Goal: Information Seeking & Learning: Learn about a topic

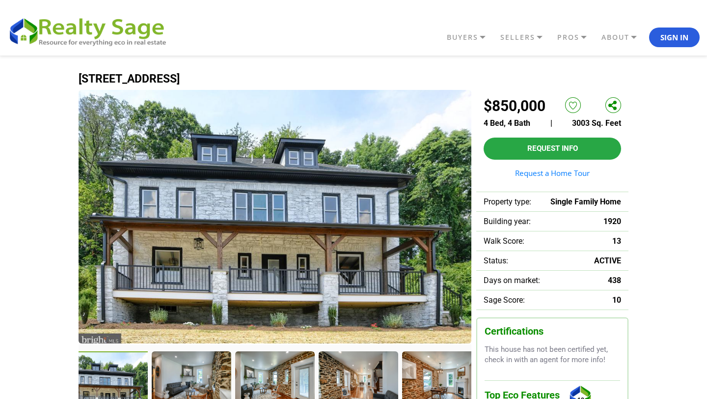
click at [226, 272] on img at bounding box center [275, 216] width 393 height 253
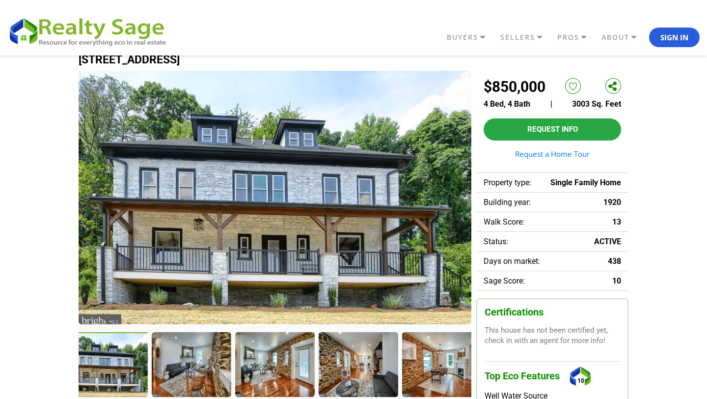
scroll to position [22, 0]
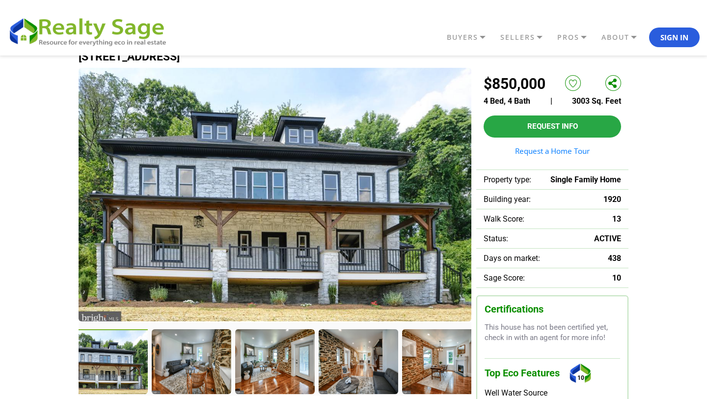
click at [230, 200] on img at bounding box center [275, 194] width 393 height 253
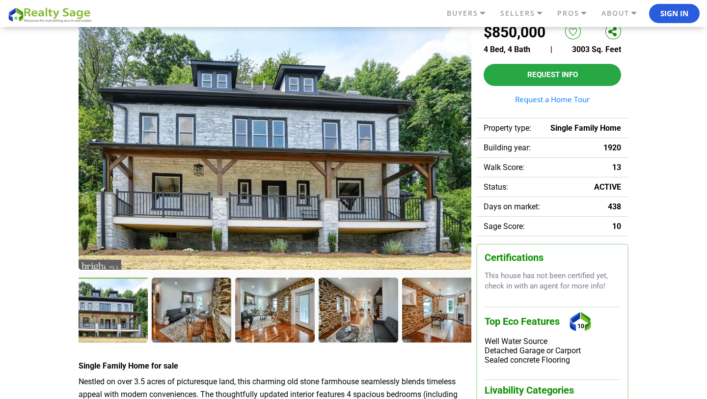
scroll to position [84, 0]
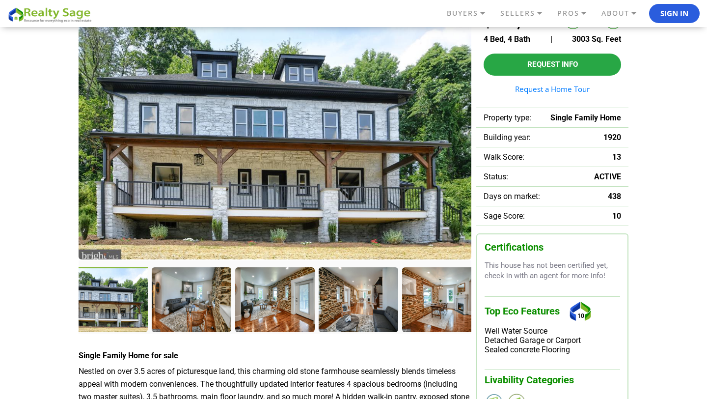
click at [131, 296] on div at bounding box center [108, 300] width 81 height 67
click at [166, 297] on div at bounding box center [192, 300] width 81 height 67
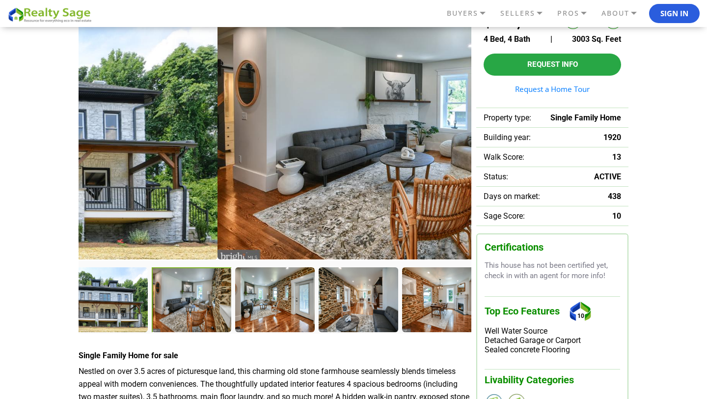
click at [200, 297] on div at bounding box center [192, 300] width 81 height 67
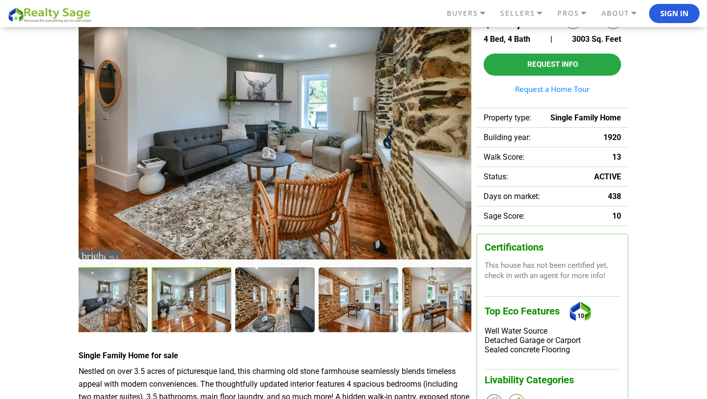
click at [172, 308] on div at bounding box center [192, 300] width 81 height 67
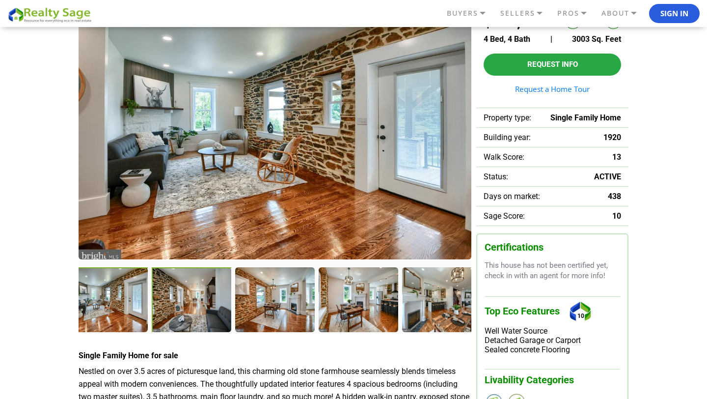
click at [198, 303] on div at bounding box center [192, 300] width 81 height 67
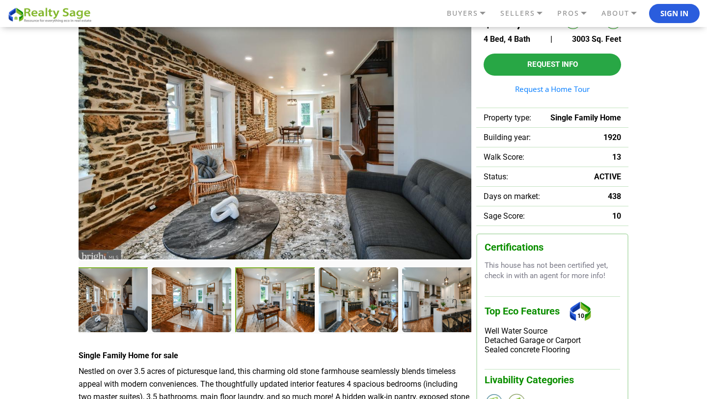
click at [267, 302] on div at bounding box center [275, 300] width 81 height 67
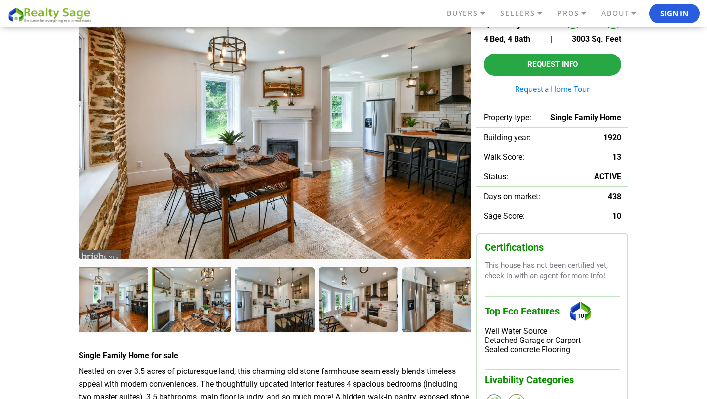
click at [216, 303] on div at bounding box center [192, 300] width 81 height 67
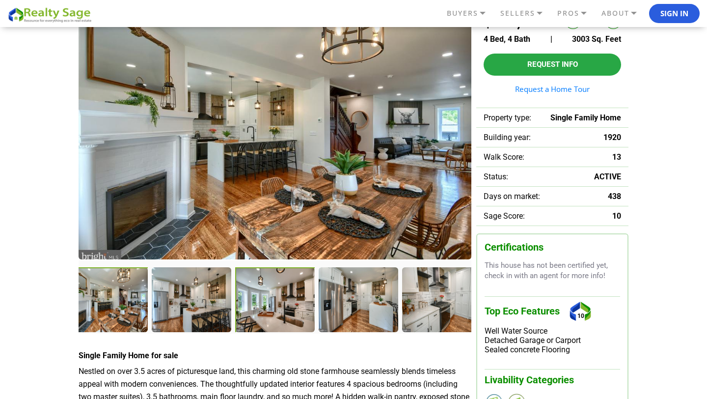
click at [269, 303] on div at bounding box center [275, 300] width 81 height 67
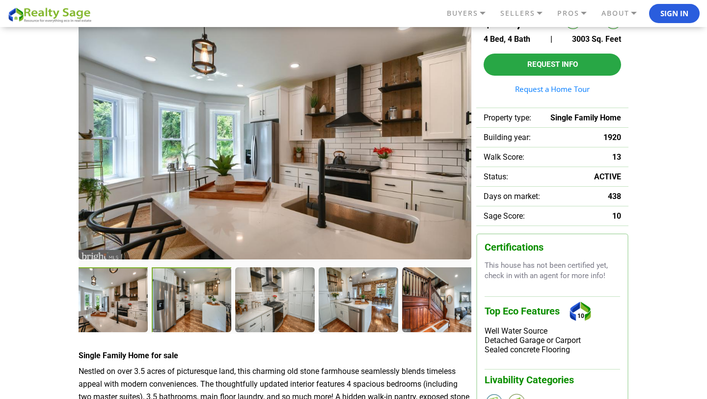
click at [193, 321] on div at bounding box center [192, 300] width 81 height 67
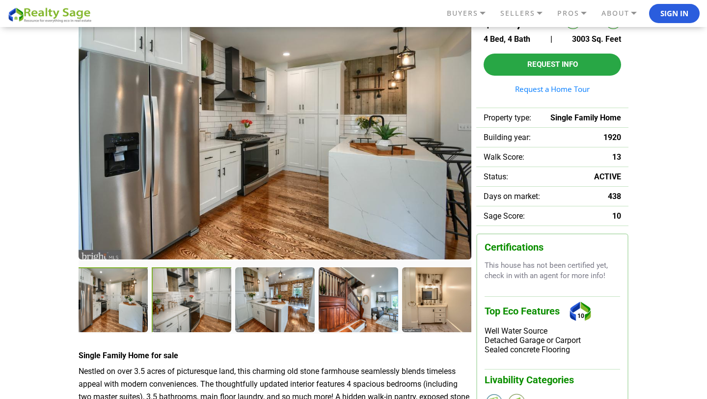
click at [198, 318] on div at bounding box center [192, 300] width 81 height 67
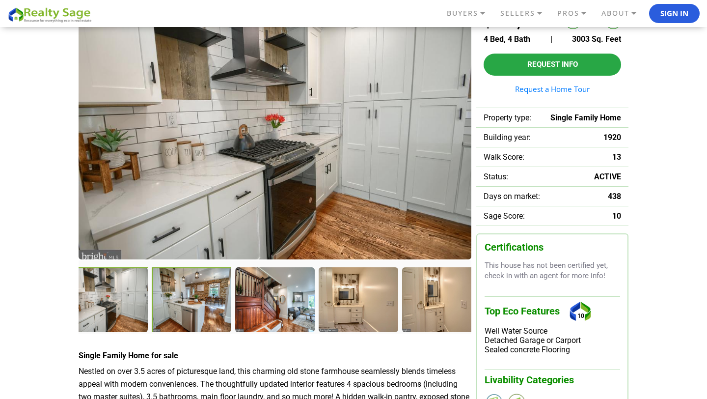
click at [172, 308] on div at bounding box center [192, 300] width 81 height 67
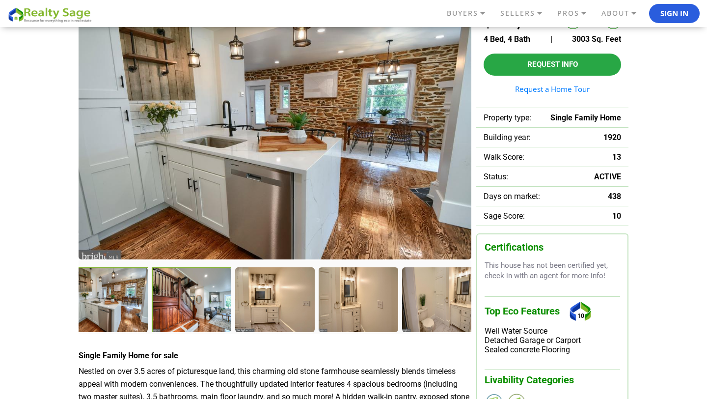
click at [194, 303] on div at bounding box center [192, 300] width 81 height 67
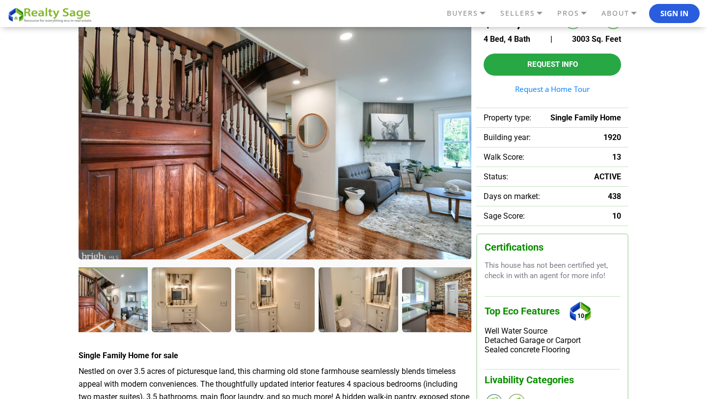
click at [194, 303] on div at bounding box center [191, 299] width 79 height 64
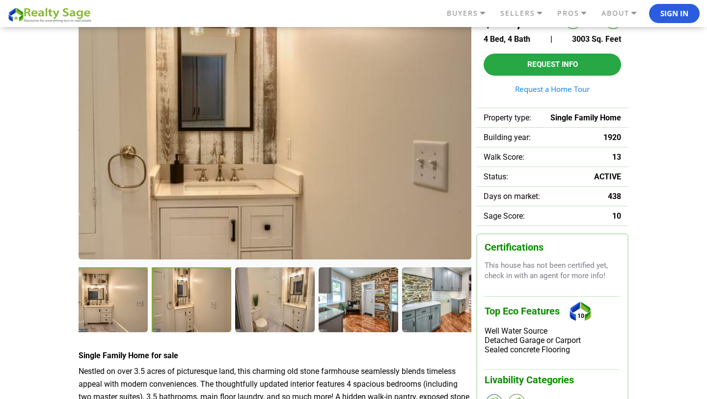
click at [198, 303] on div at bounding box center [192, 300] width 81 height 67
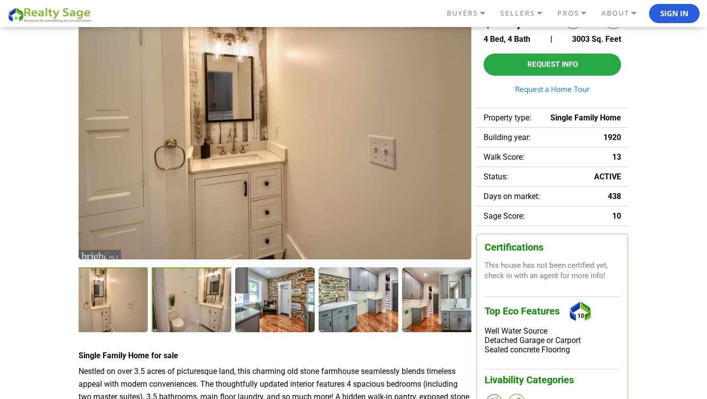
click at [194, 305] on div at bounding box center [192, 300] width 81 height 67
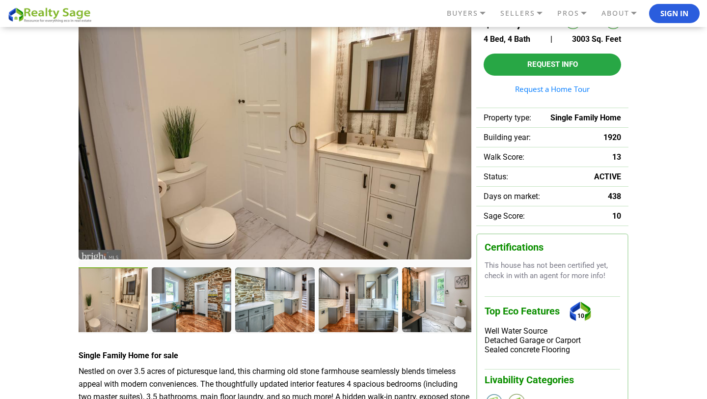
click at [194, 305] on div at bounding box center [191, 299] width 79 height 64
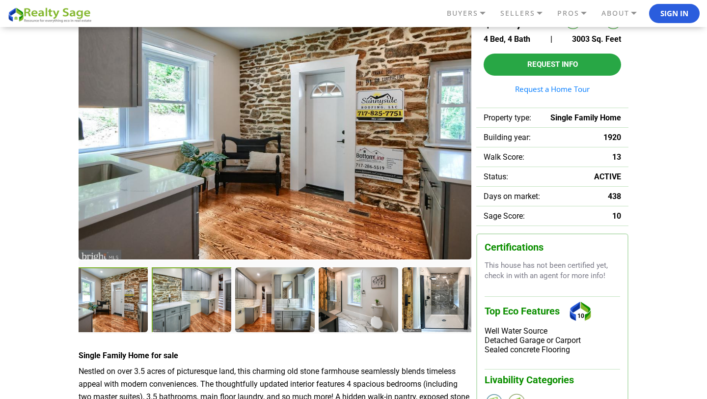
click at [193, 307] on div at bounding box center [192, 300] width 81 height 67
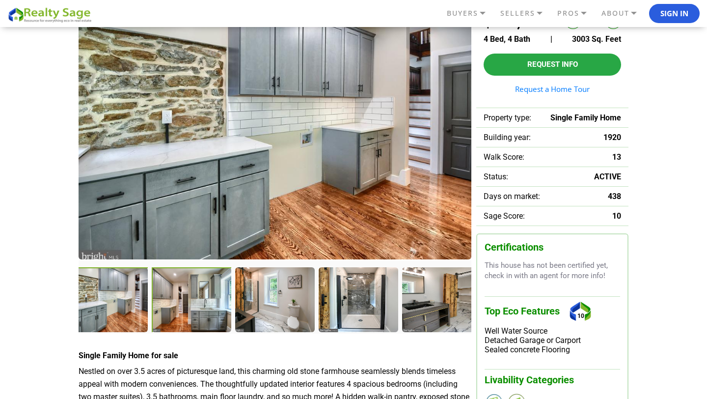
click at [188, 298] on div at bounding box center [192, 300] width 81 height 67
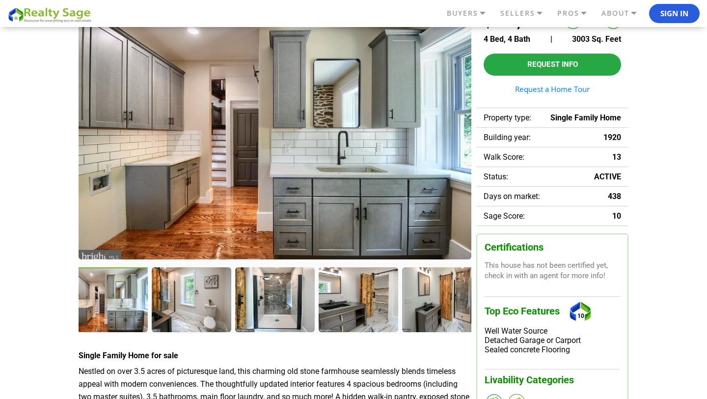
click at [188, 298] on div at bounding box center [191, 299] width 79 height 64
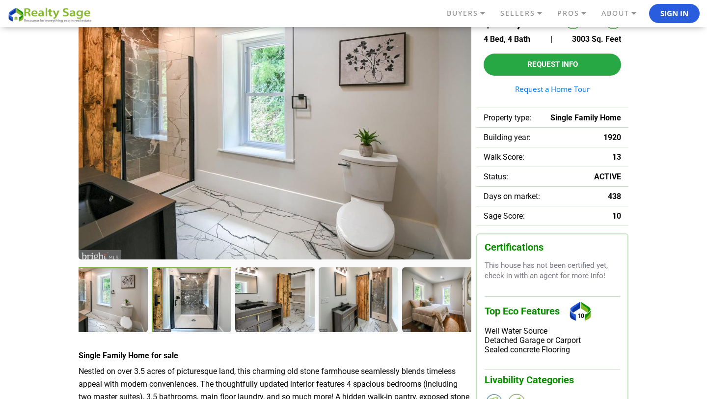
click at [190, 303] on div at bounding box center [192, 300] width 81 height 67
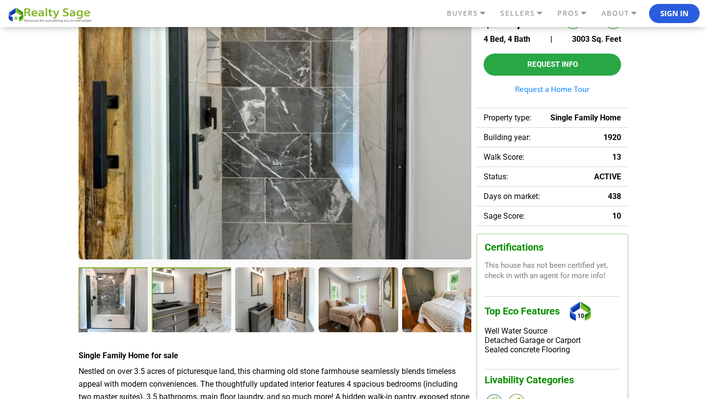
click at [211, 310] on div at bounding box center [192, 300] width 81 height 67
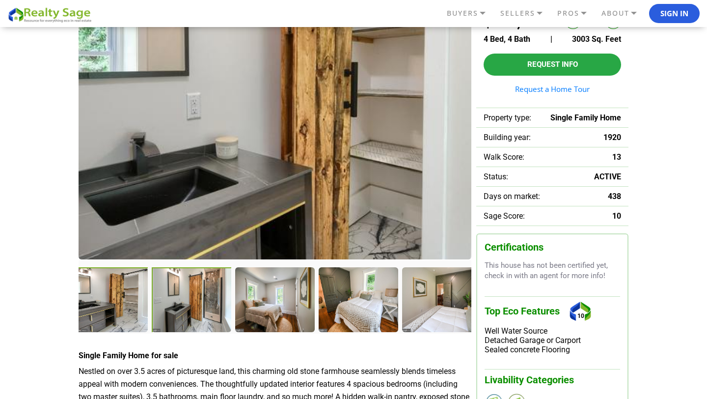
click at [204, 314] on div at bounding box center [192, 300] width 81 height 67
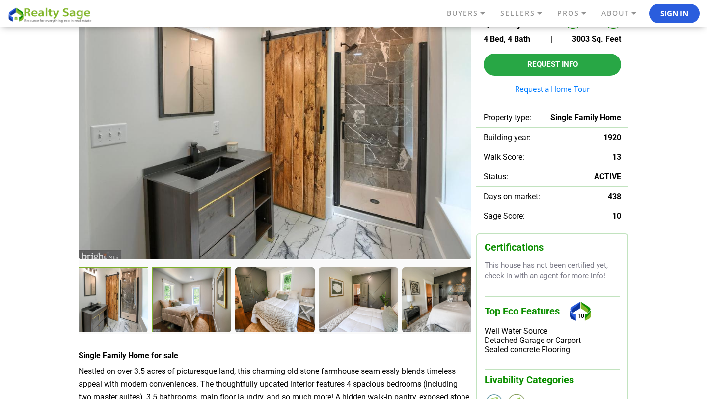
click at [210, 316] on div at bounding box center [192, 300] width 81 height 67
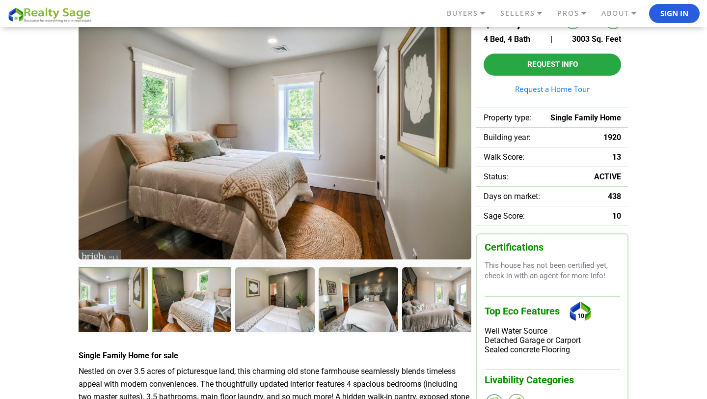
click at [190, 303] on div at bounding box center [192, 300] width 81 height 67
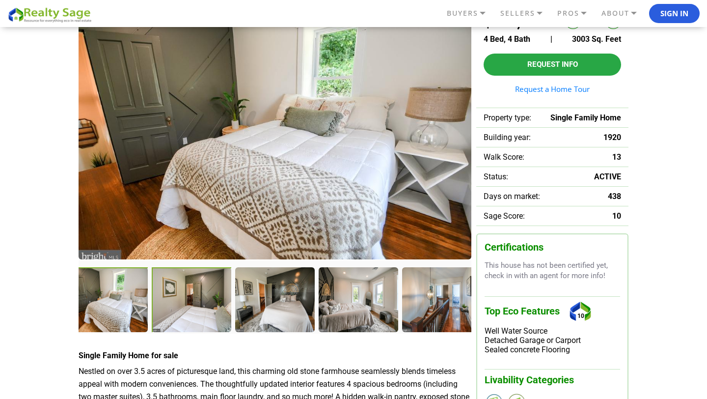
click at [183, 314] on div at bounding box center [192, 300] width 81 height 67
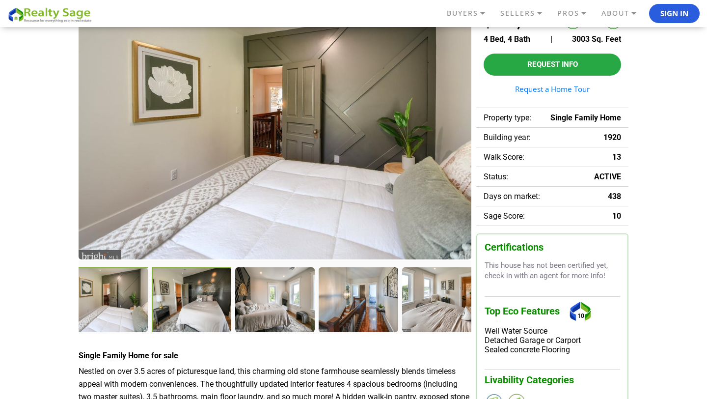
click at [207, 310] on div at bounding box center [192, 300] width 81 height 67
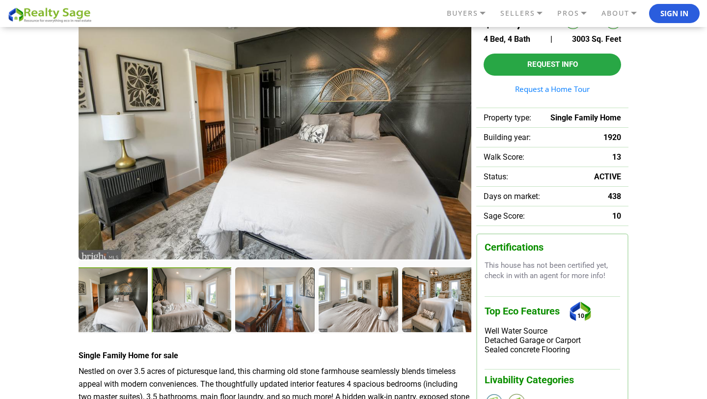
click at [169, 302] on div at bounding box center [192, 300] width 81 height 67
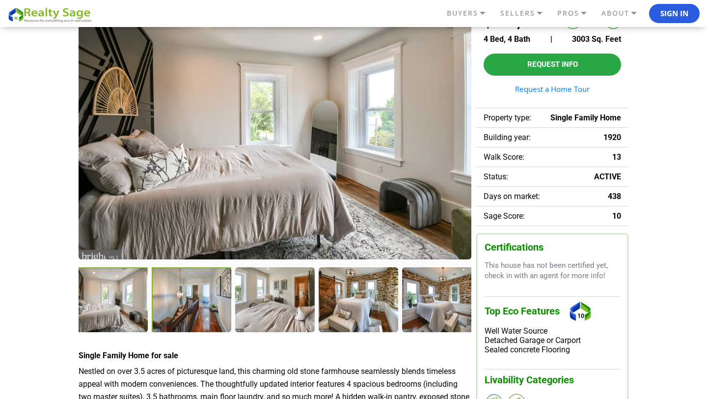
click at [206, 313] on div at bounding box center [192, 300] width 81 height 67
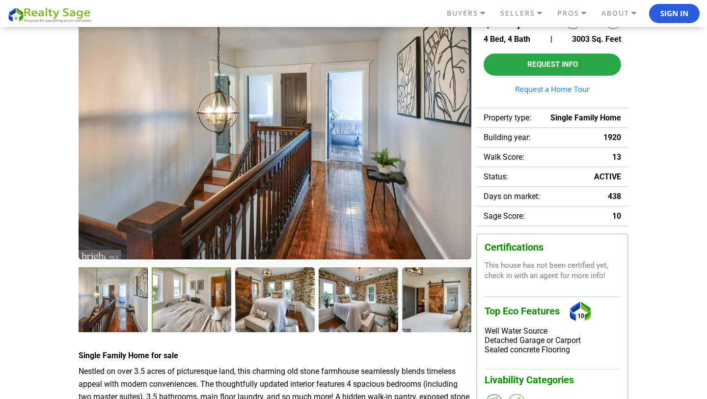
click at [213, 312] on div at bounding box center [192, 300] width 81 height 67
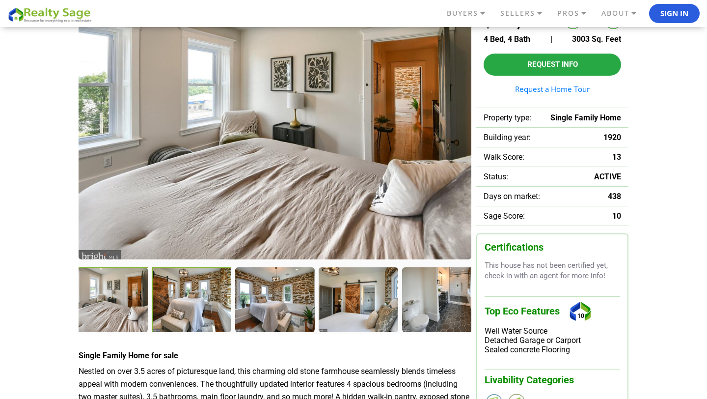
click at [202, 297] on div at bounding box center [192, 300] width 81 height 67
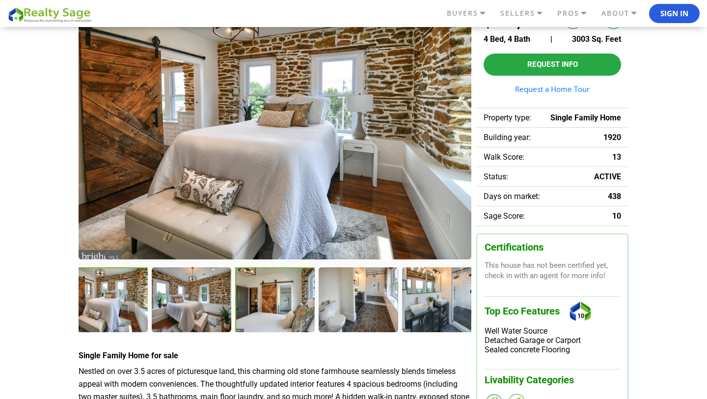
click at [253, 298] on div at bounding box center [275, 300] width 81 height 67
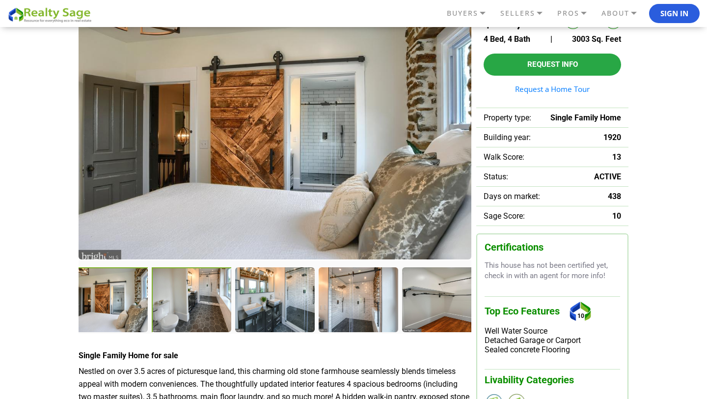
click at [193, 301] on div at bounding box center [192, 300] width 81 height 67
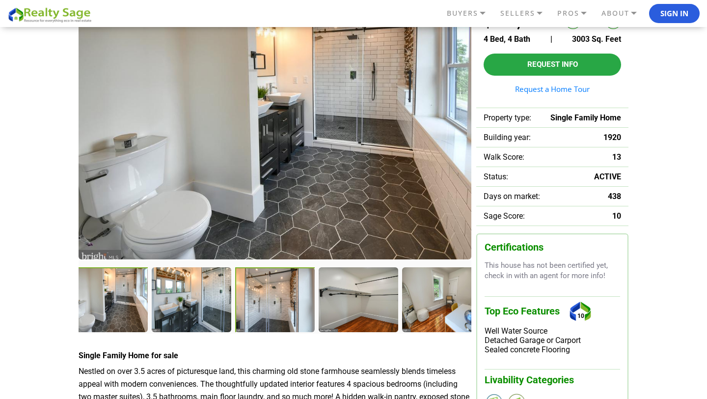
click at [276, 299] on div at bounding box center [275, 300] width 81 height 67
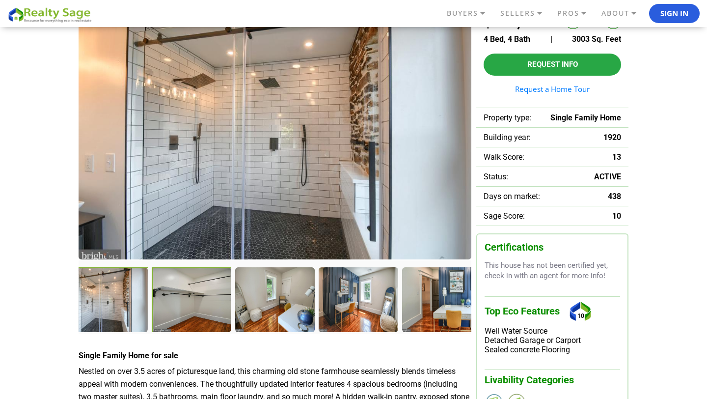
click at [201, 295] on div at bounding box center [192, 300] width 81 height 67
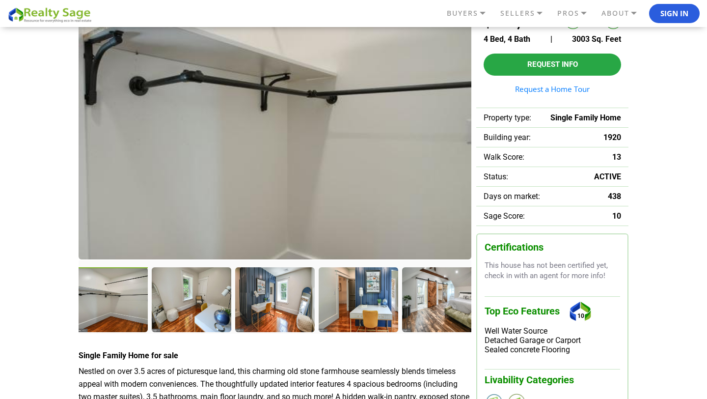
click at [95, 314] on div at bounding box center [108, 300] width 81 height 67
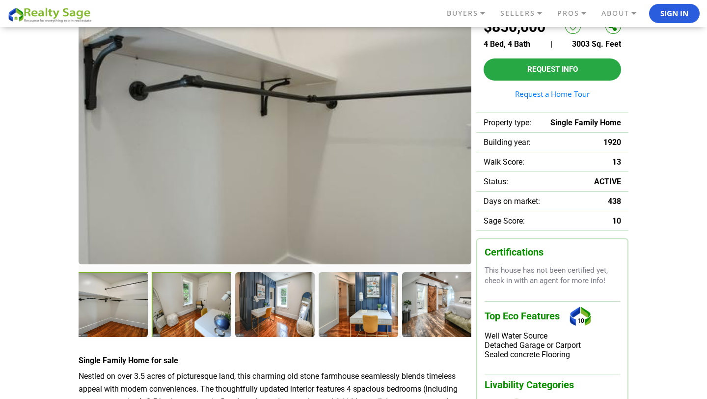
scroll to position [75, 0]
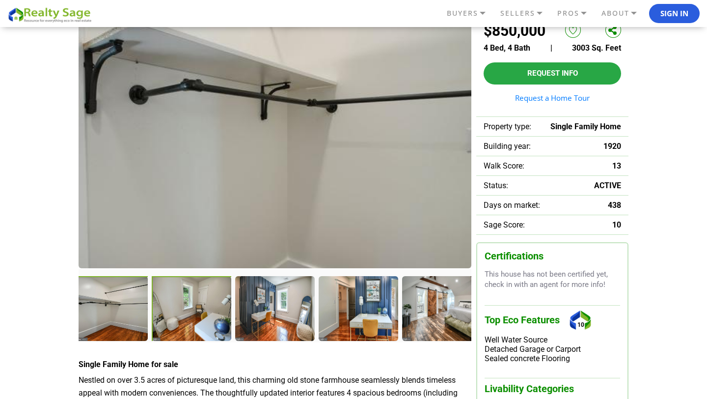
click at [186, 312] on div at bounding box center [192, 309] width 81 height 67
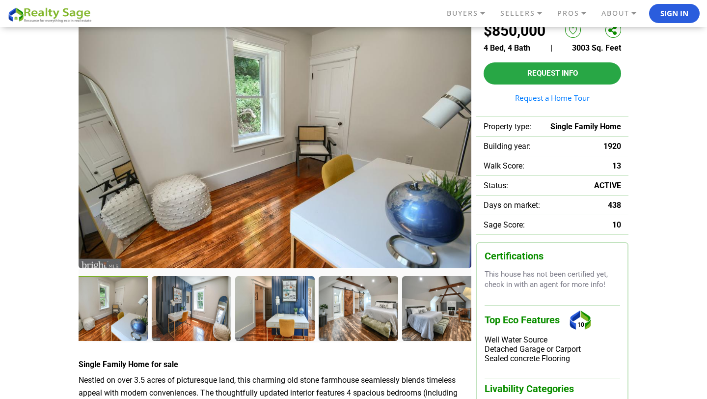
click at [186, 312] on div at bounding box center [191, 308] width 79 height 64
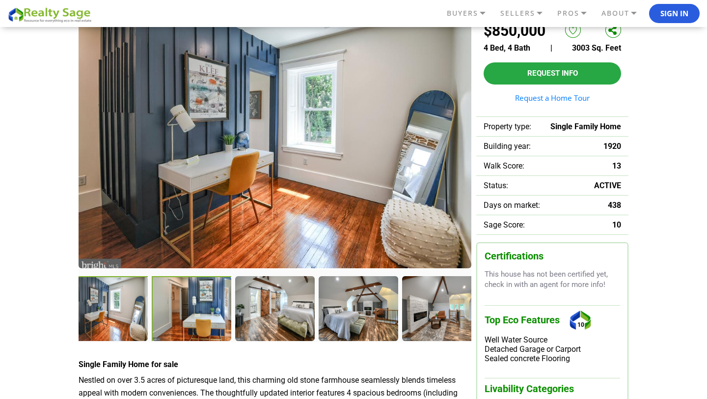
click at [196, 311] on div at bounding box center [192, 309] width 81 height 67
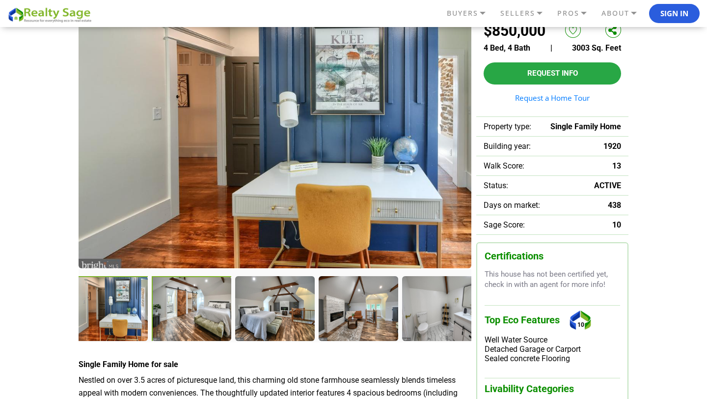
click at [191, 313] on div at bounding box center [192, 309] width 81 height 67
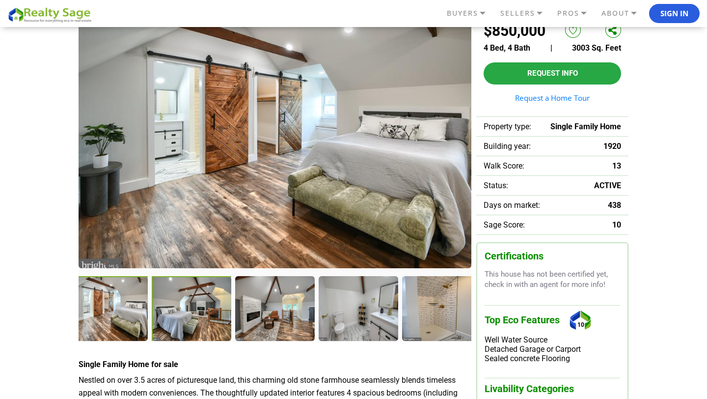
click at [205, 312] on div at bounding box center [192, 309] width 81 height 67
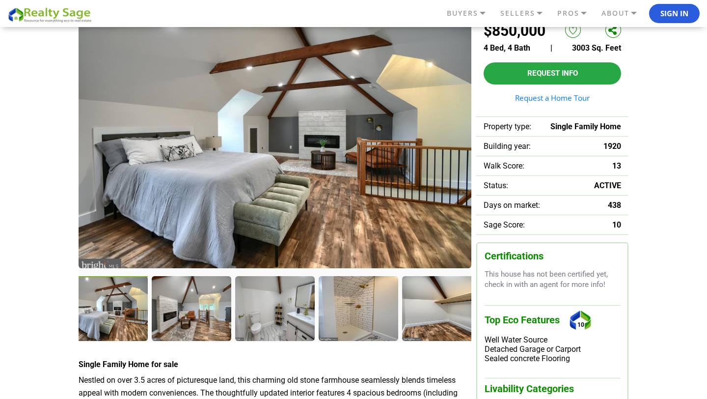
click at [205, 312] on div at bounding box center [191, 308] width 79 height 64
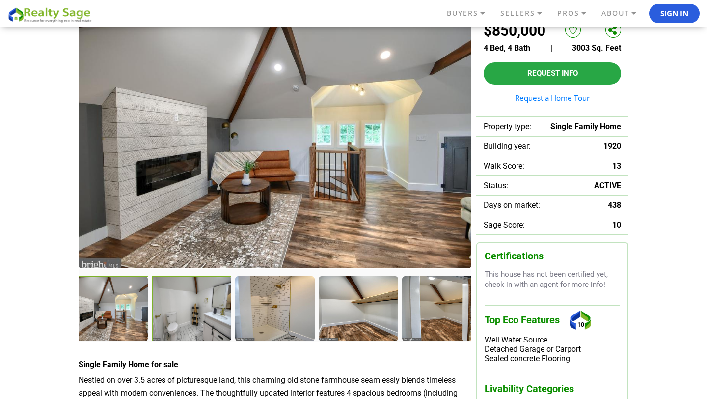
click at [210, 312] on div at bounding box center [192, 309] width 81 height 67
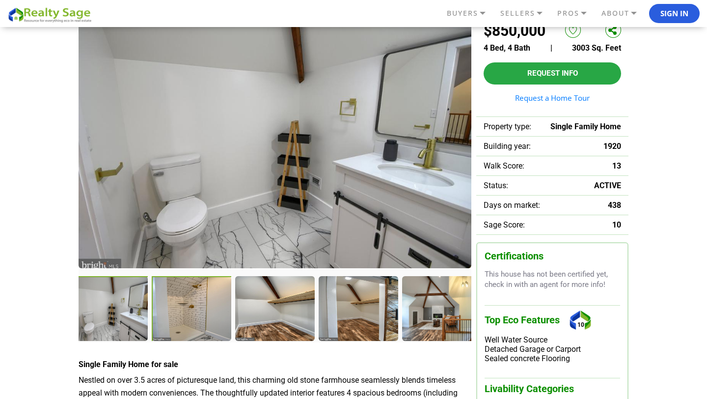
click at [213, 310] on div at bounding box center [192, 309] width 81 height 67
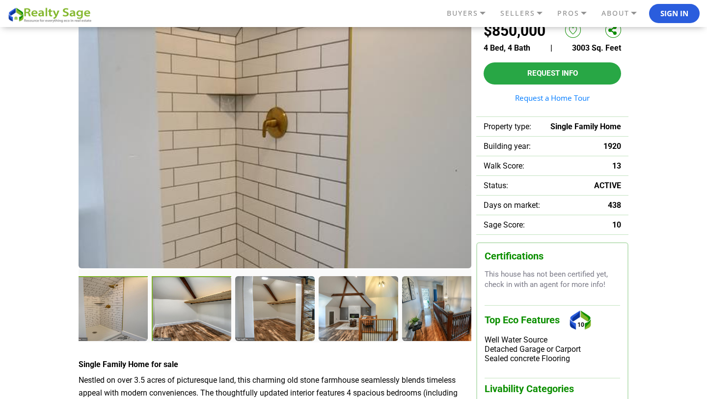
click at [204, 298] on div at bounding box center [192, 309] width 81 height 67
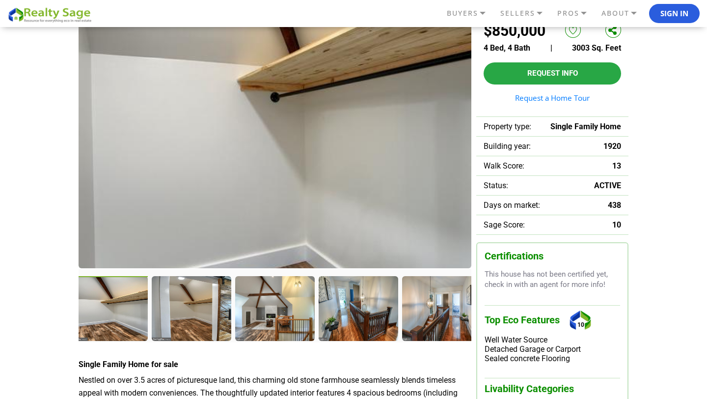
click at [204, 298] on div at bounding box center [191, 308] width 79 height 64
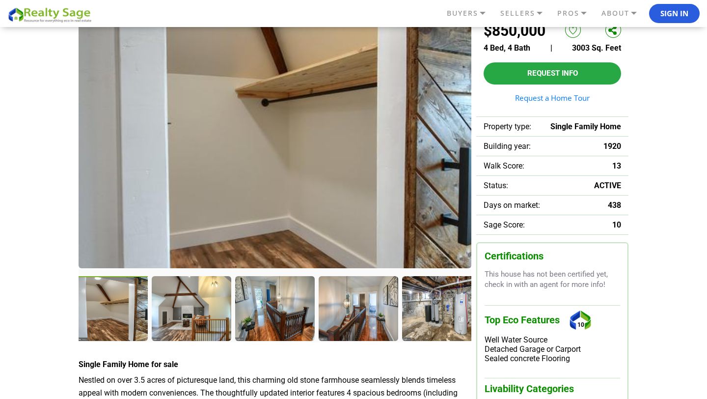
click at [204, 298] on div at bounding box center [191, 308] width 79 height 64
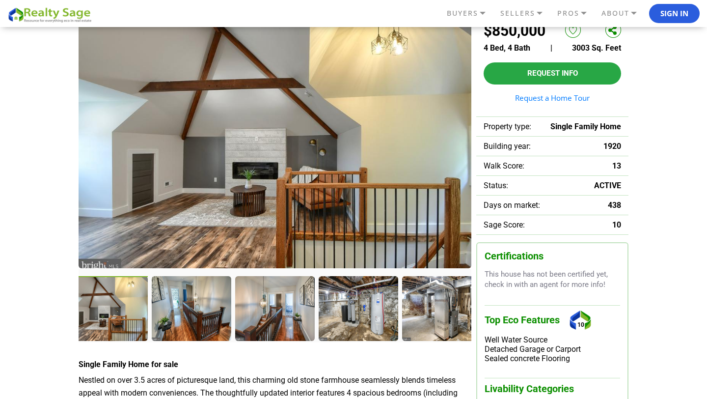
click at [204, 298] on div at bounding box center [191, 308] width 79 height 64
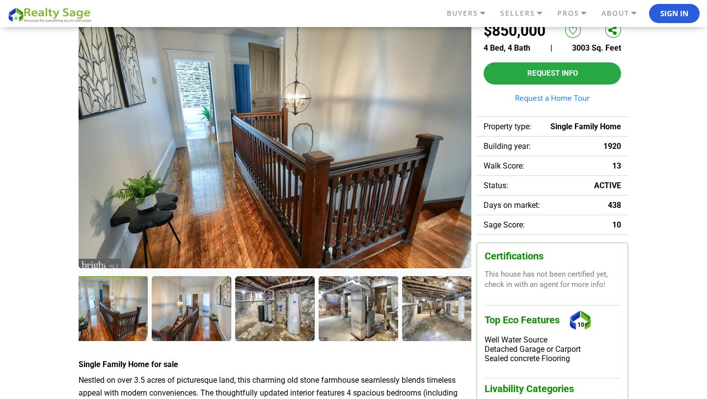
click at [204, 298] on div at bounding box center [191, 308] width 79 height 64
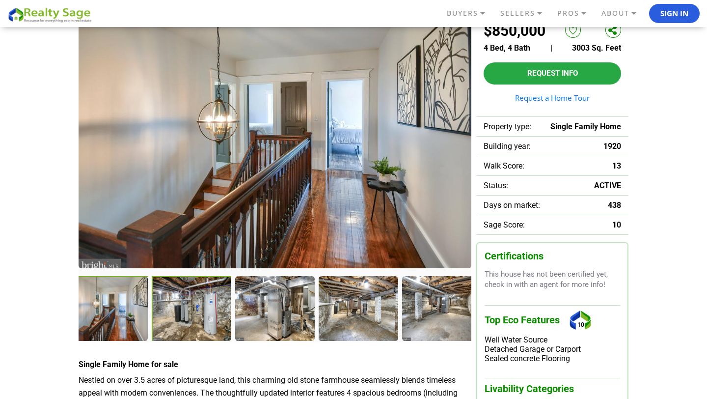
click at [192, 304] on div at bounding box center [192, 309] width 81 height 67
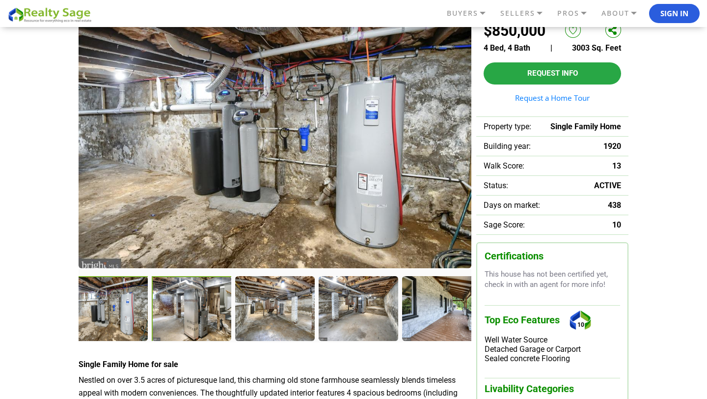
click at [183, 296] on div at bounding box center [192, 309] width 81 height 67
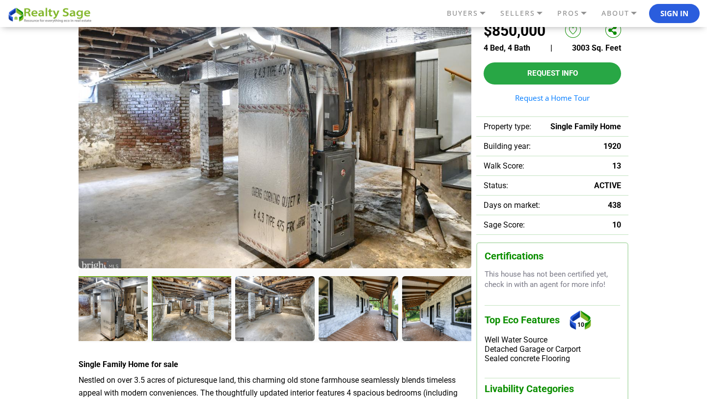
click at [195, 317] on div at bounding box center [192, 309] width 81 height 67
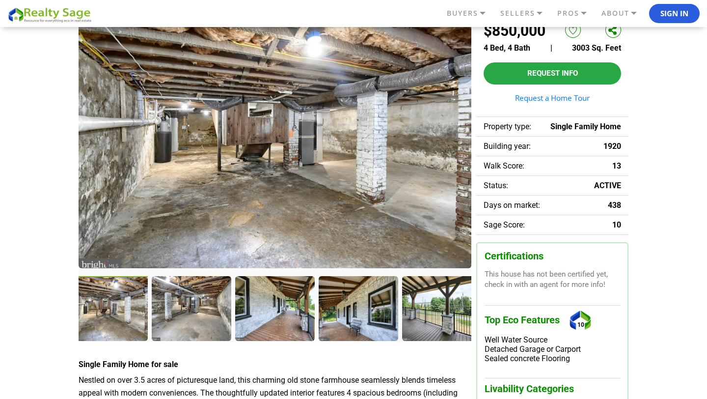
click at [195, 317] on div at bounding box center [191, 308] width 79 height 64
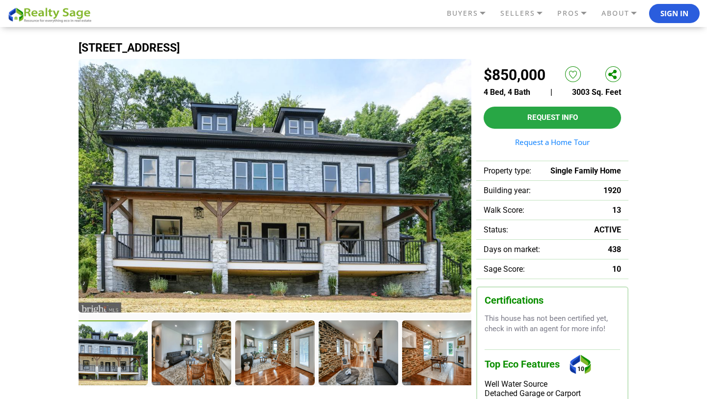
scroll to position [53, 0]
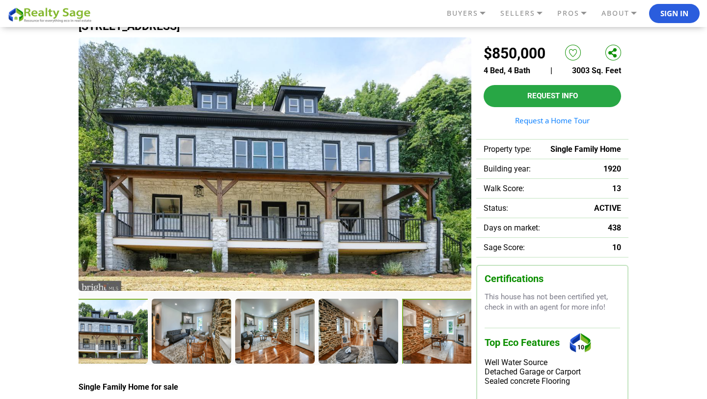
click at [445, 333] on div at bounding box center [442, 331] width 81 height 67
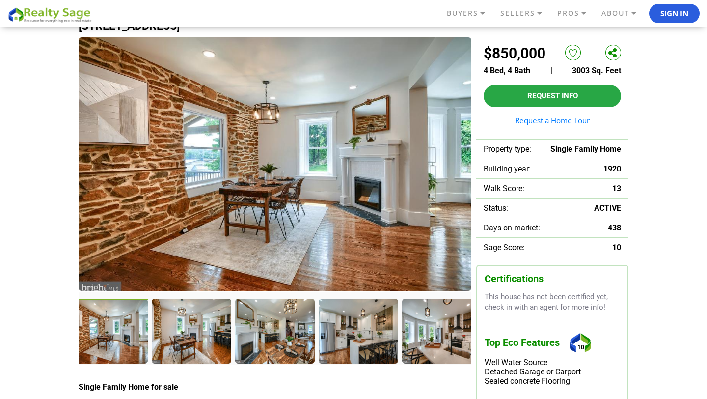
click at [438, 336] on div at bounding box center [441, 330] width 79 height 64
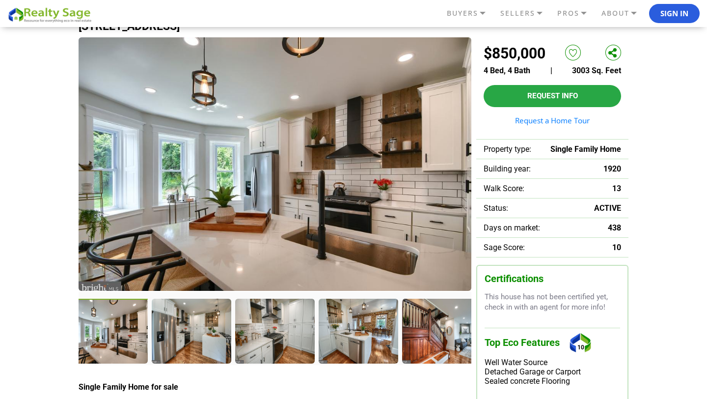
click at [438, 336] on div at bounding box center [441, 330] width 79 height 64
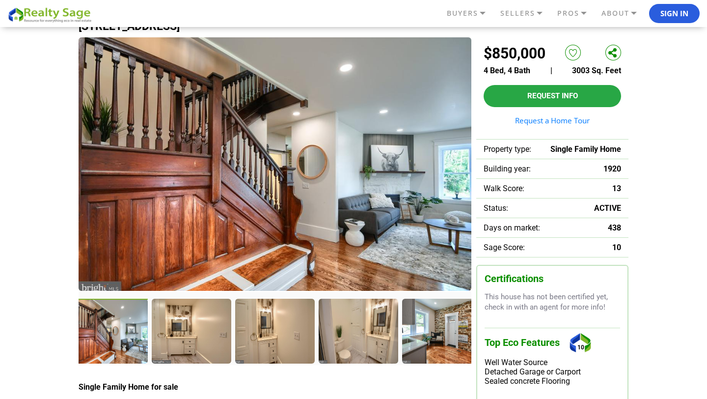
click at [438, 336] on div at bounding box center [441, 330] width 79 height 64
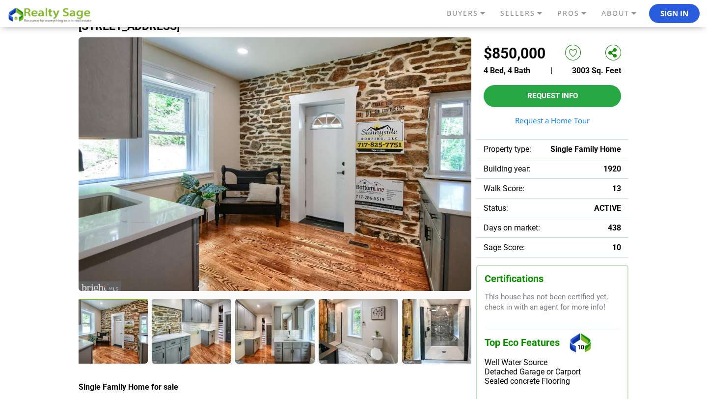
click at [438, 336] on div at bounding box center [441, 330] width 79 height 64
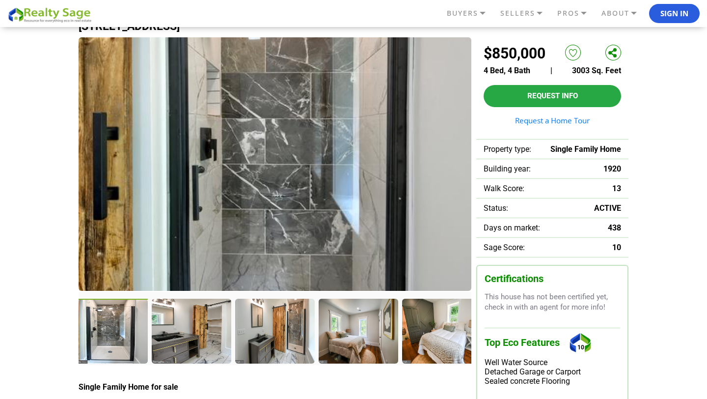
click at [438, 336] on div at bounding box center [441, 330] width 79 height 64
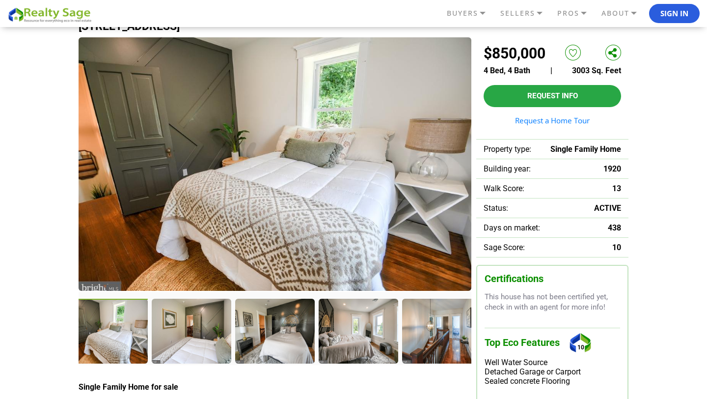
click at [438, 336] on div at bounding box center [441, 330] width 79 height 64
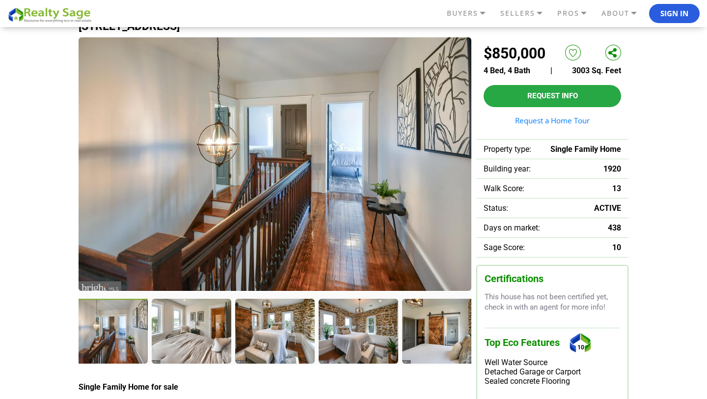
click at [438, 336] on div at bounding box center [441, 330] width 79 height 64
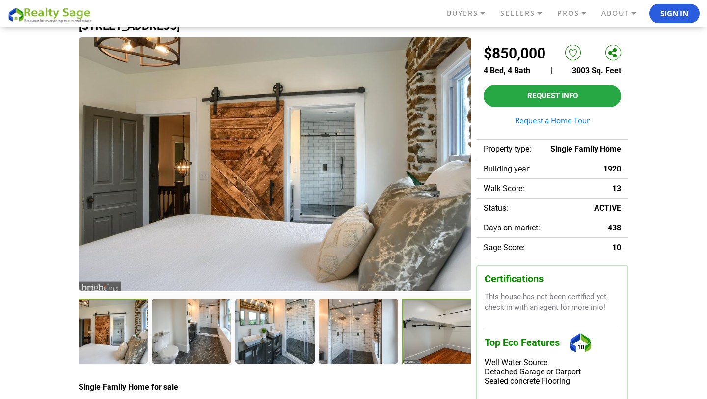
click at [447, 339] on div at bounding box center [442, 331] width 81 height 67
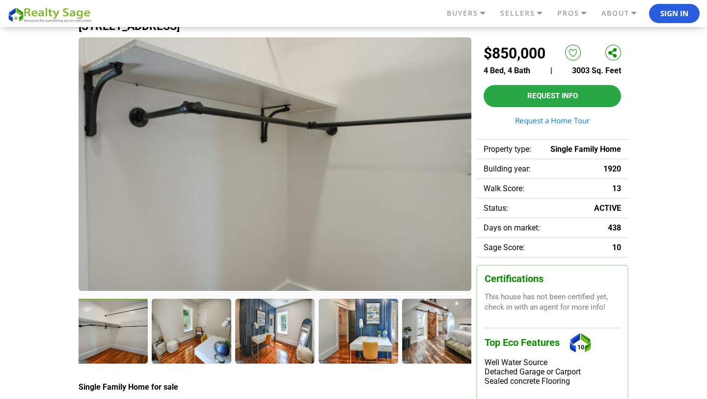
click at [447, 339] on div at bounding box center [441, 330] width 79 height 64
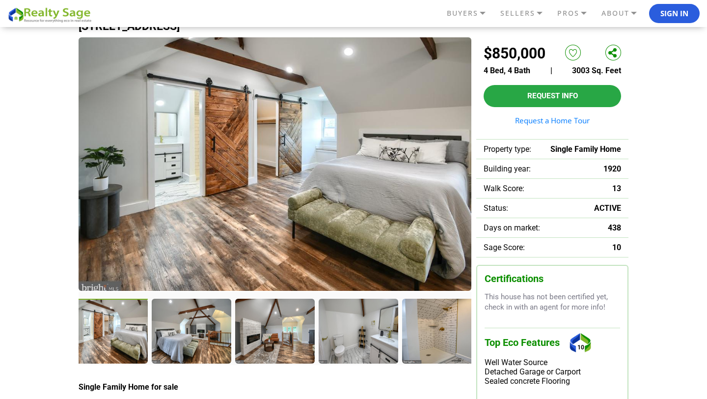
click at [447, 339] on div at bounding box center [441, 330] width 79 height 64
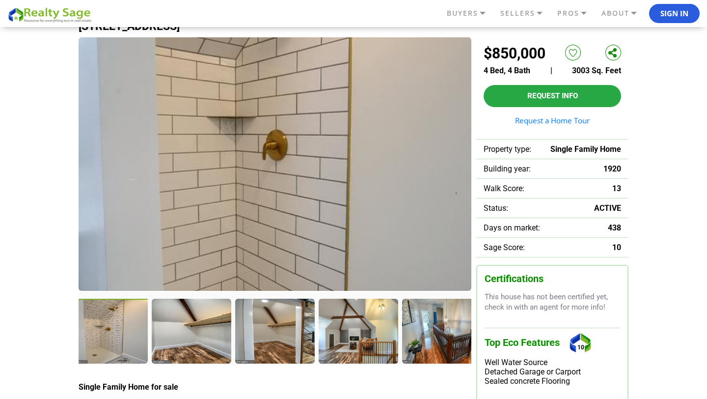
click at [447, 339] on div at bounding box center [441, 330] width 79 height 64
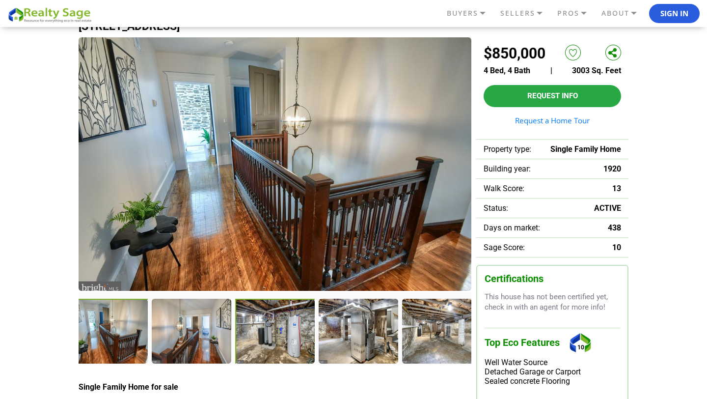
click at [262, 344] on div at bounding box center [275, 331] width 81 height 67
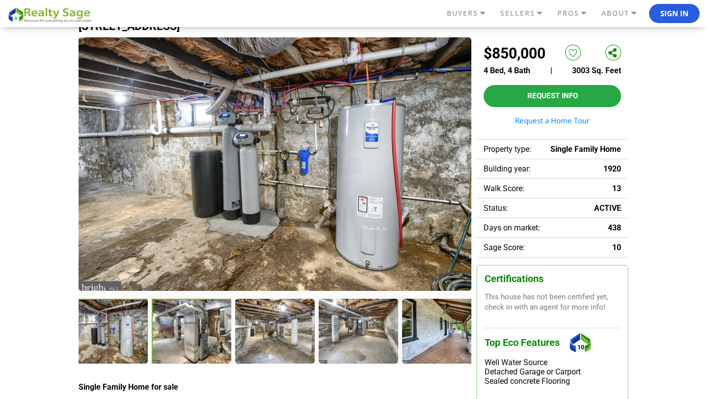
click at [185, 339] on div at bounding box center [192, 331] width 81 height 67
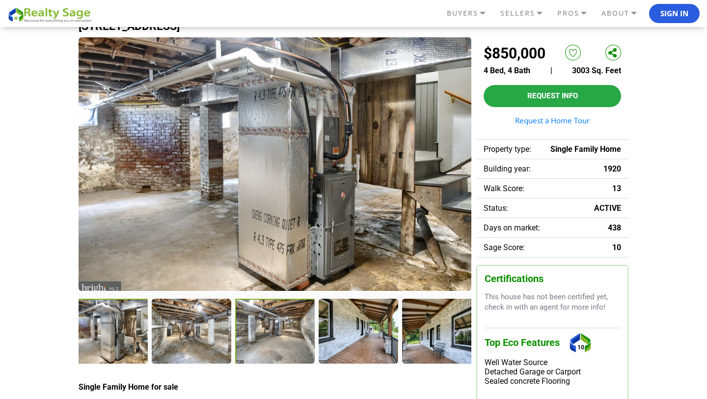
click at [250, 339] on div at bounding box center [275, 331] width 81 height 67
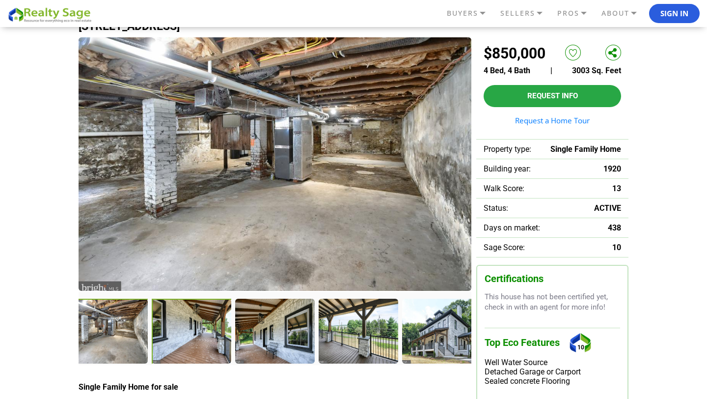
click at [181, 346] on div at bounding box center [192, 331] width 81 height 67
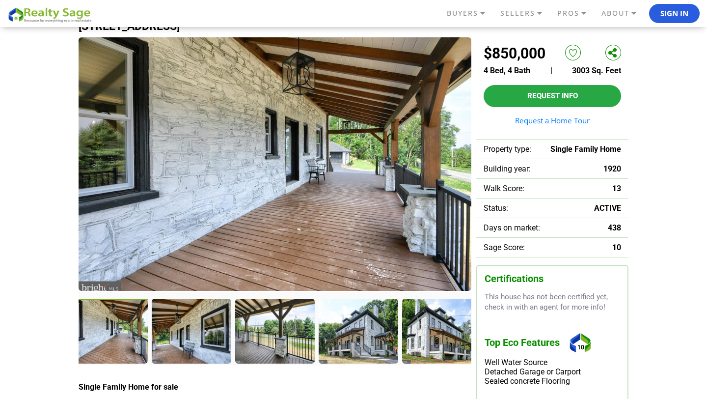
click at [181, 346] on div at bounding box center [191, 330] width 79 height 64
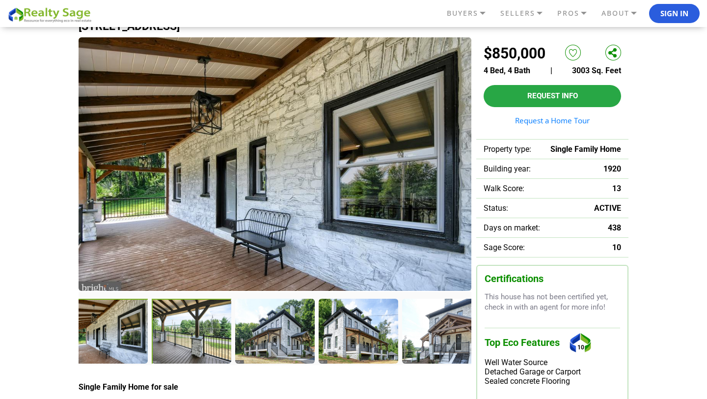
click at [214, 341] on div at bounding box center [192, 331] width 81 height 67
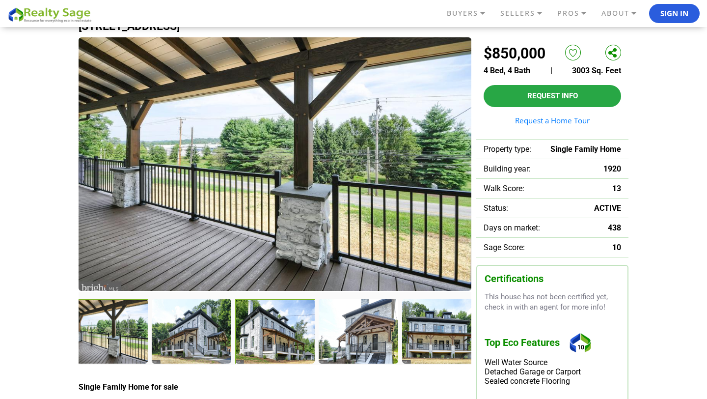
click at [255, 348] on div at bounding box center [275, 331] width 81 height 67
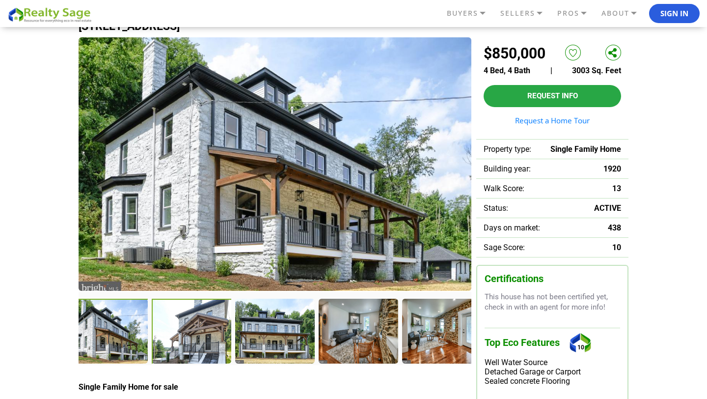
click at [208, 349] on div at bounding box center [192, 331] width 81 height 67
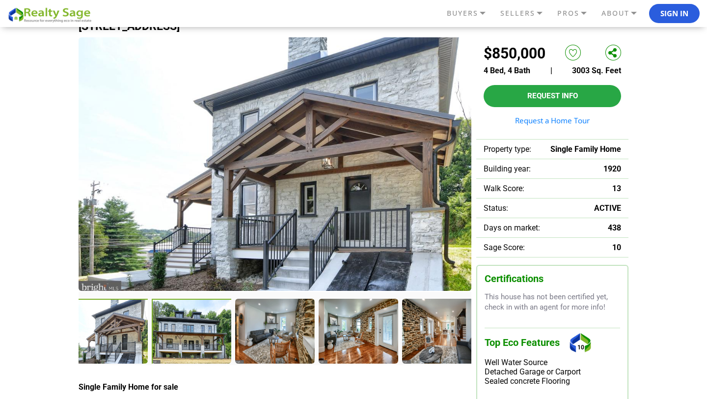
click at [206, 336] on div at bounding box center [192, 331] width 81 height 67
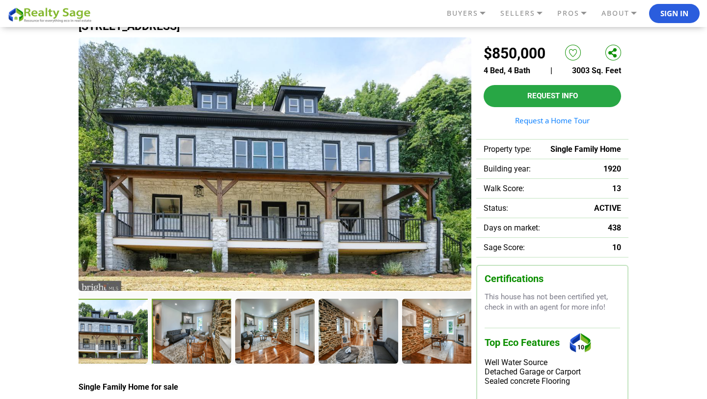
click at [202, 356] on div at bounding box center [192, 331] width 81 height 67
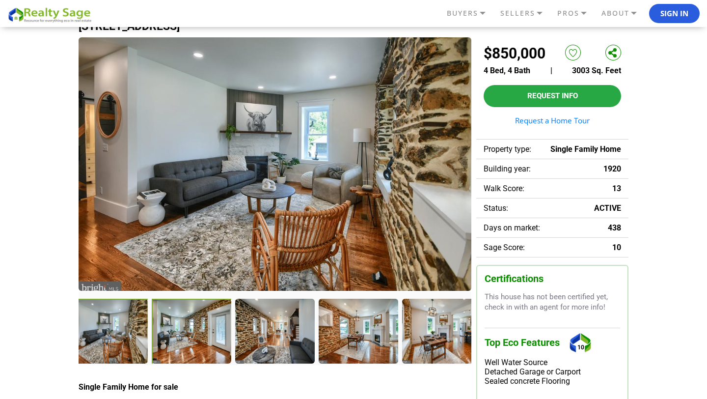
click at [199, 331] on div at bounding box center [192, 331] width 81 height 67
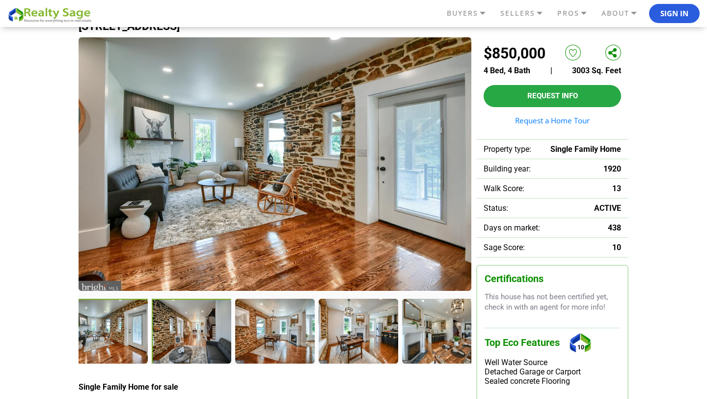
click at [180, 345] on div at bounding box center [192, 331] width 81 height 67
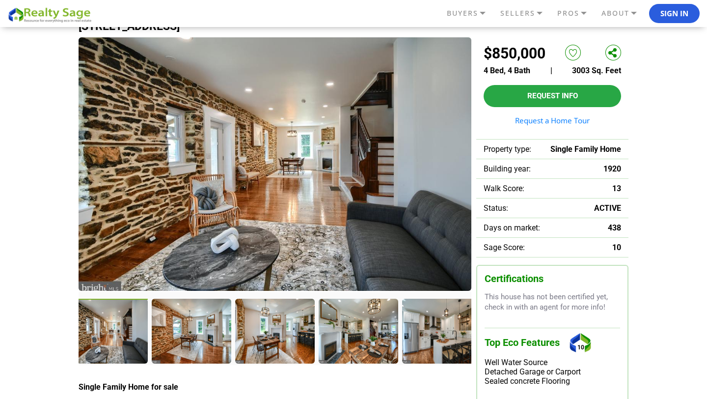
click at [180, 345] on div at bounding box center [191, 330] width 79 height 64
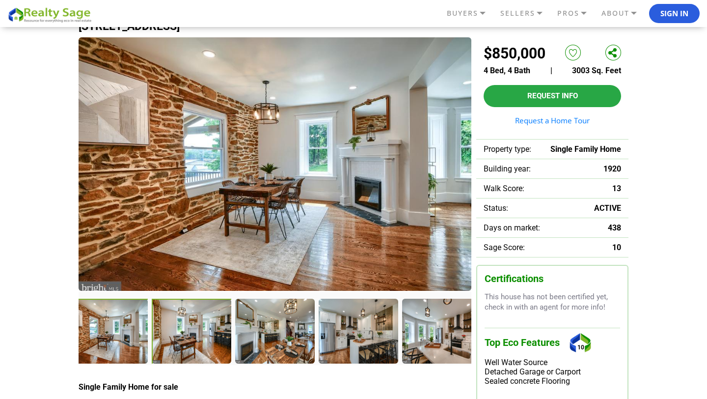
click at [202, 335] on div at bounding box center [192, 331] width 81 height 67
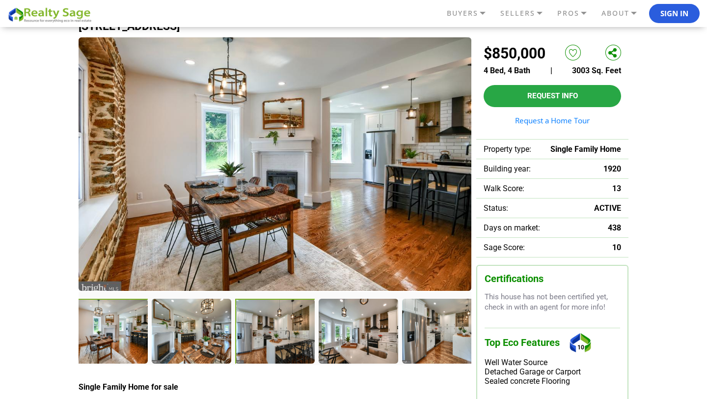
click at [252, 338] on div at bounding box center [275, 331] width 81 height 67
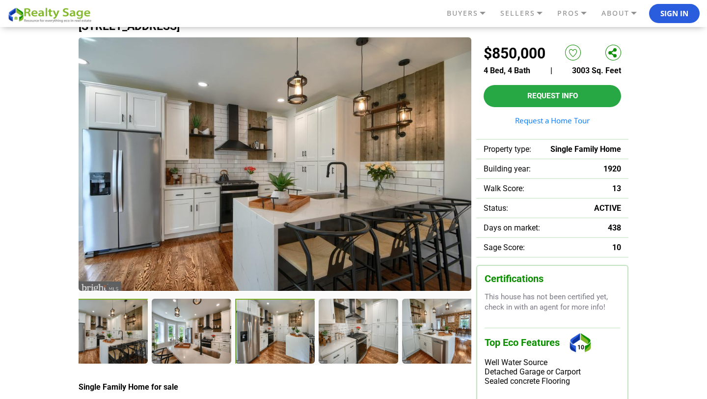
click at [273, 335] on div at bounding box center [275, 331] width 81 height 67
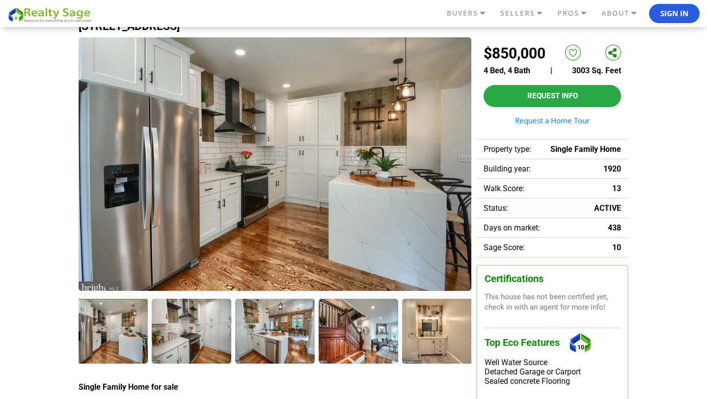
click at [273, 335] on div at bounding box center [274, 330] width 79 height 64
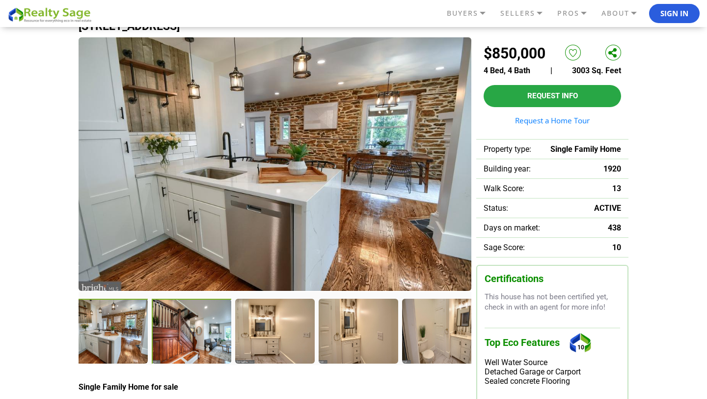
click at [193, 329] on div at bounding box center [192, 331] width 81 height 67
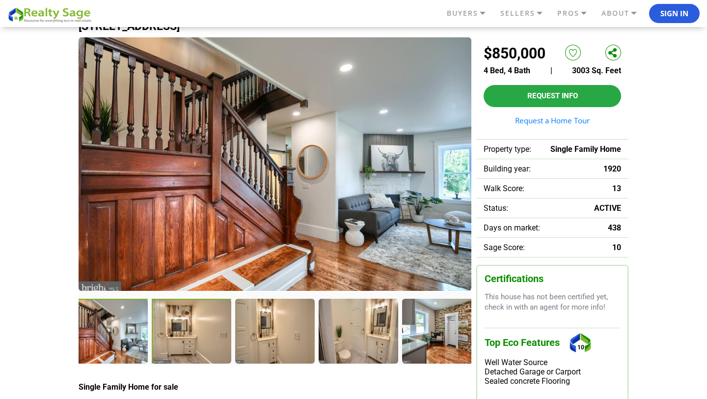
click at [196, 339] on div at bounding box center [192, 331] width 81 height 67
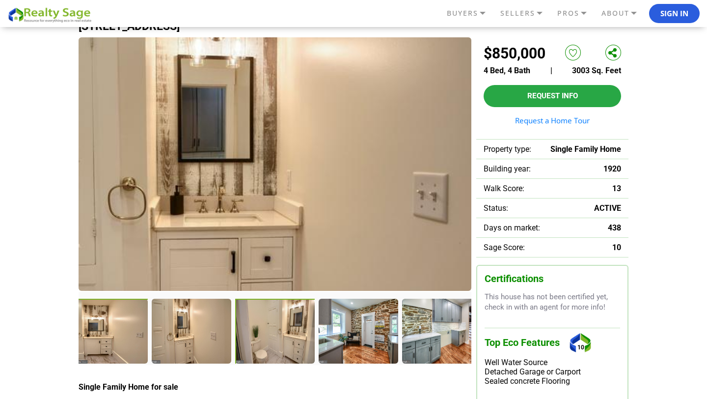
click at [254, 336] on div at bounding box center [275, 331] width 81 height 67
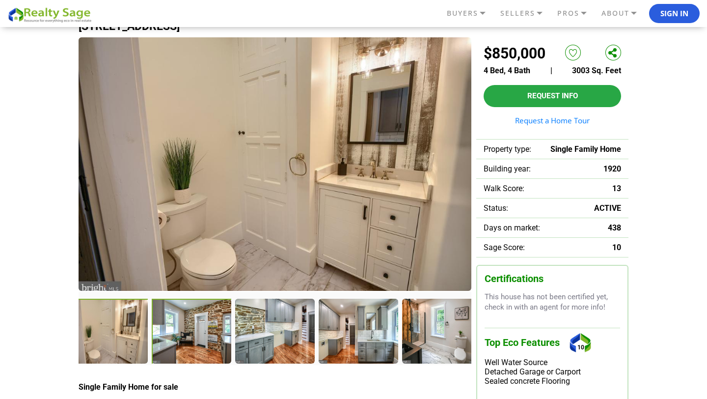
click at [185, 334] on div at bounding box center [192, 331] width 81 height 67
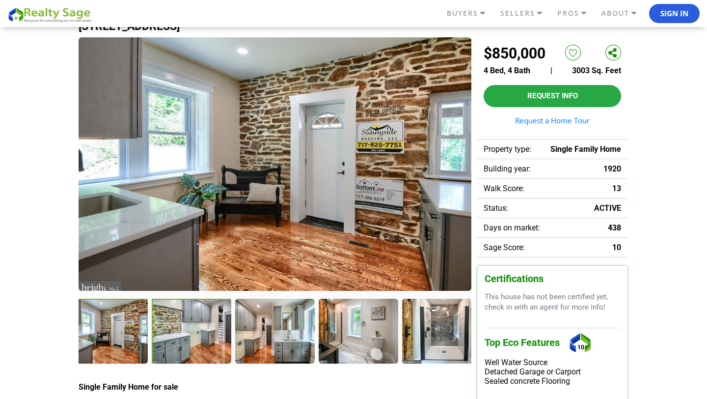
click at [191, 334] on div at bounding box center [192, 331] width 81 height 67
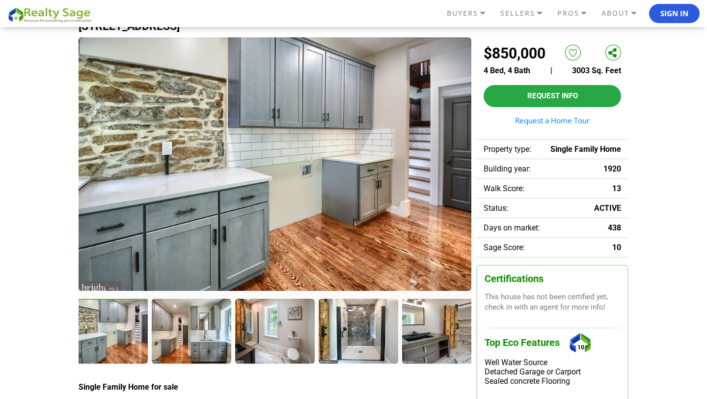
click at [191, 334] on div at bounding box center [191, 330] width 79 height 64
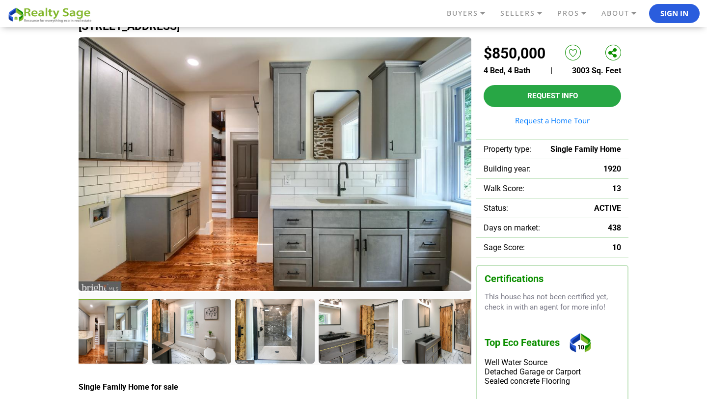
click at [191, 334] on div at bounding box center [191, 330] width 79 height 64
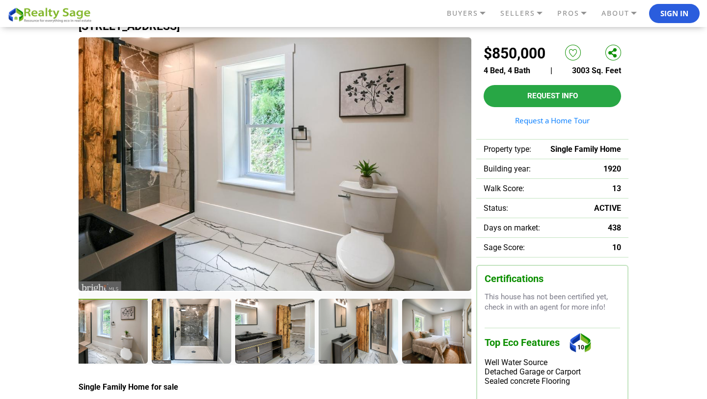
click at [191, 334] on div at bounding box center [191, 330] width 79 height 64
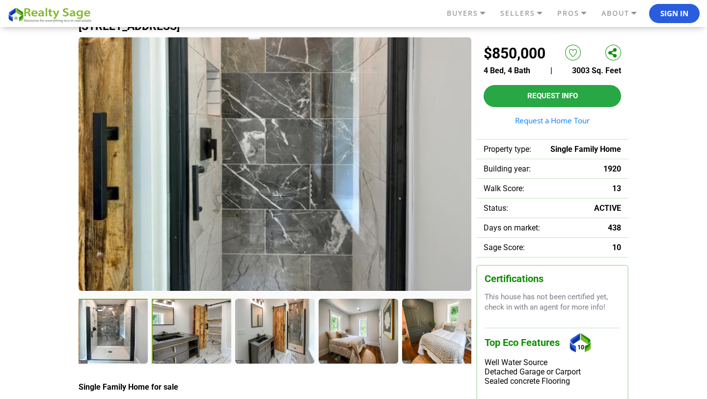
click at [213, 348] on div at bounding box center [192, 331] width 81 height 67
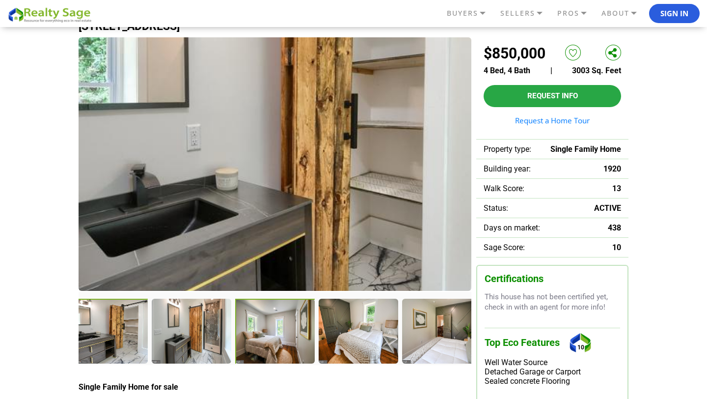
click at [252, 345] on div at bounding box center [275, 331] width 81 height 67
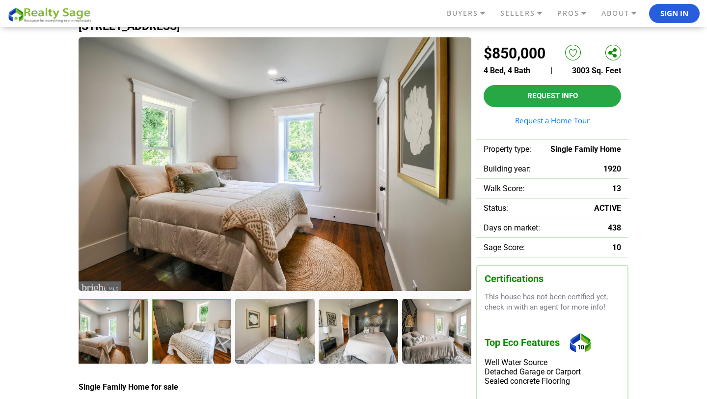
click at [176, 341] on div at bounding box center [192, 331] width 81 height 67
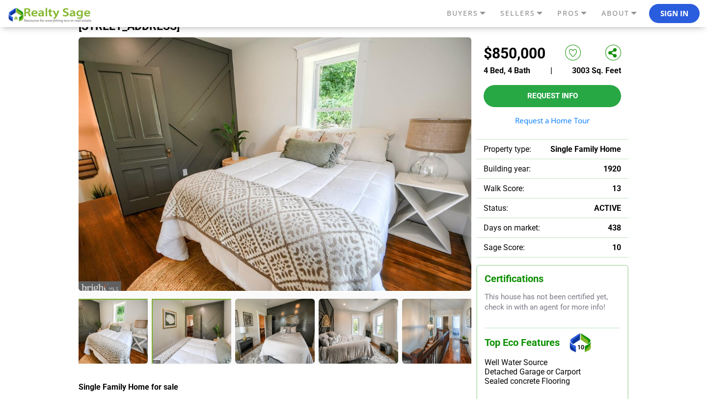
click at [203, 331] on div at bounding box center [192, 331] width 81 height 67
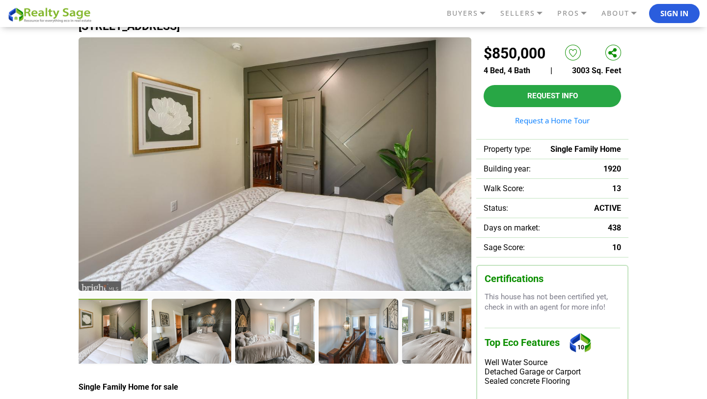
click at [203, 331] on div at bounding box center [191, 330] width 79 height 64
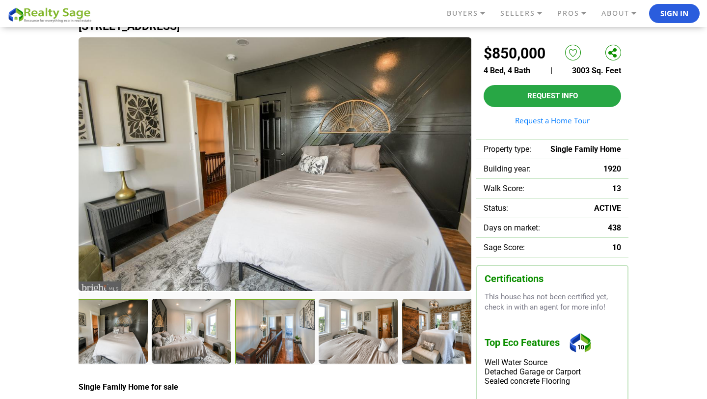
click at [268, 346] on div at bounding box center [275, 331] width 81 height 67
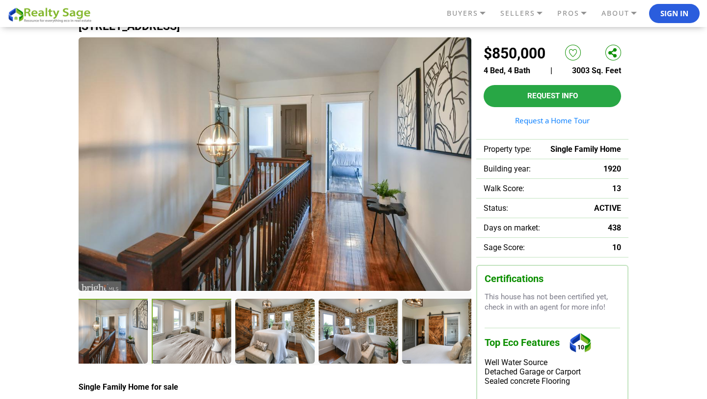
click at [193, 340] on div at bounding box center [192, 331] width 81 height 67
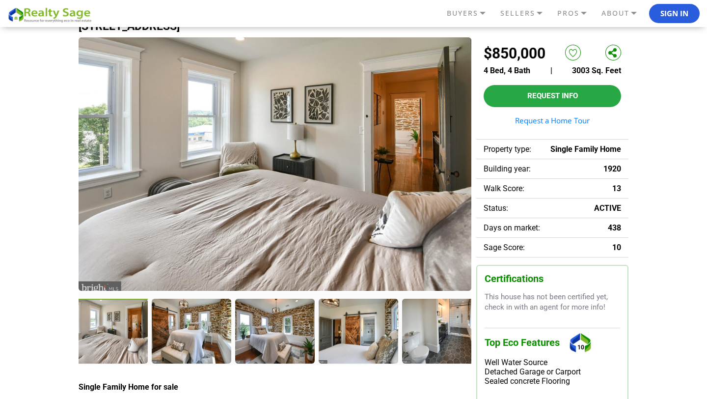
click at [193, 340] on div at bounding box center [191, 330] width 79 height 64
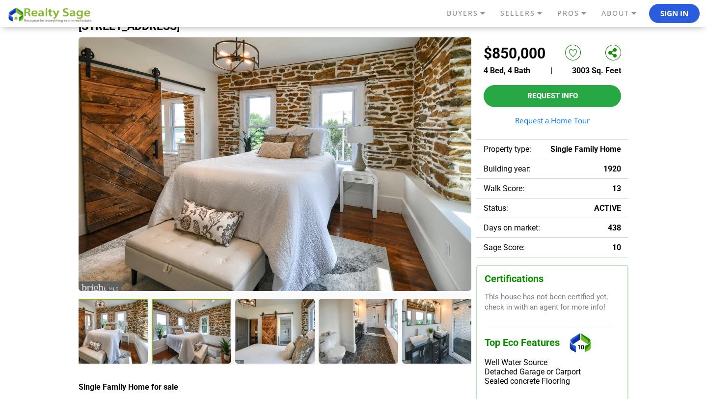
click at [204, 343] on div at bounding box center [192, 331] width 81 height 67
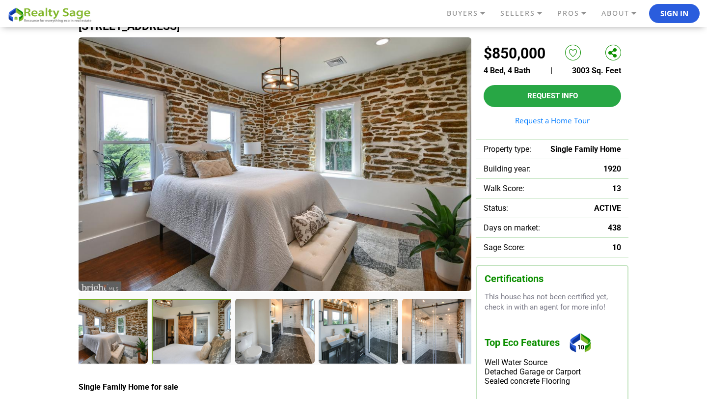
click at [188, 336] on div at bounding box center [192, 331] width 81 height 67
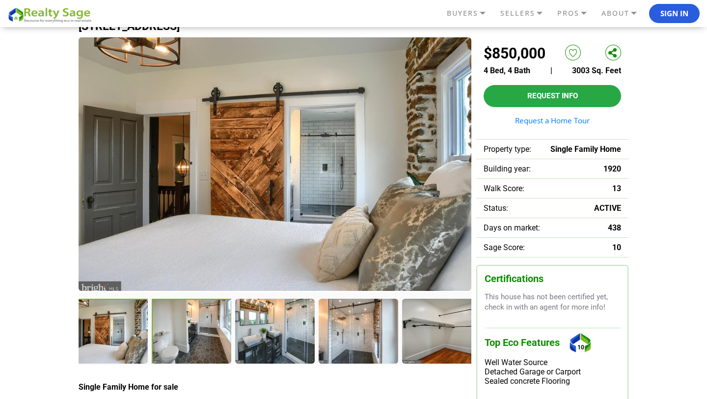
click at [271, 340] on div at bounding box center [274, 330] width 79 height 64
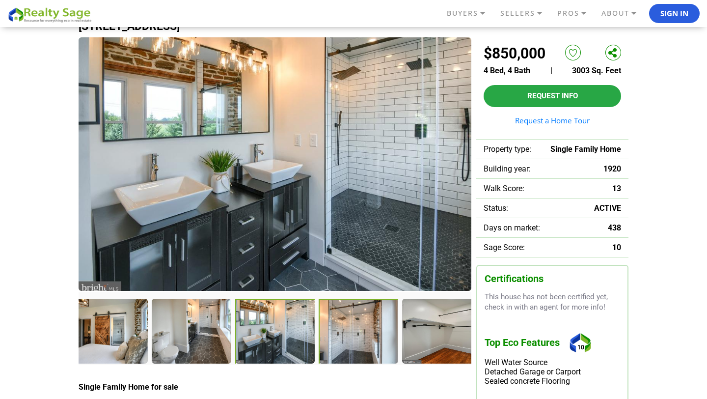
click at [336, 348] on div at bounding box center [274, 330] width 413 height 65
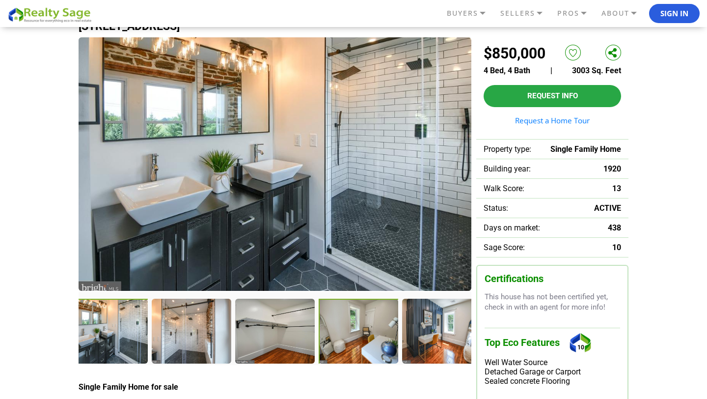
click at [361, 334] on div at bounding box center [359, 331] width 81 height 67
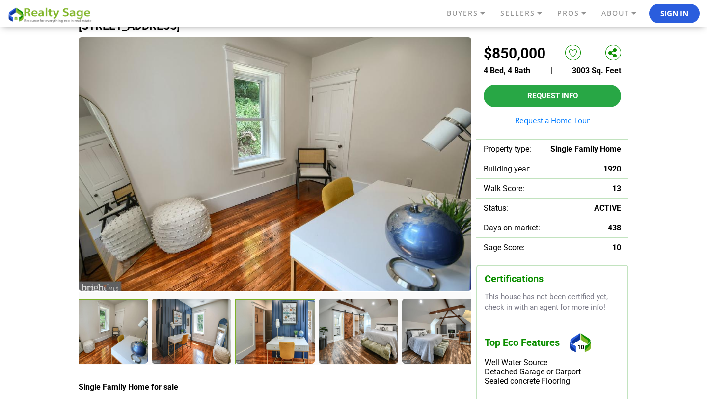
click at [286, 341] on div at bounding box center [275, 331] width 81 height 67
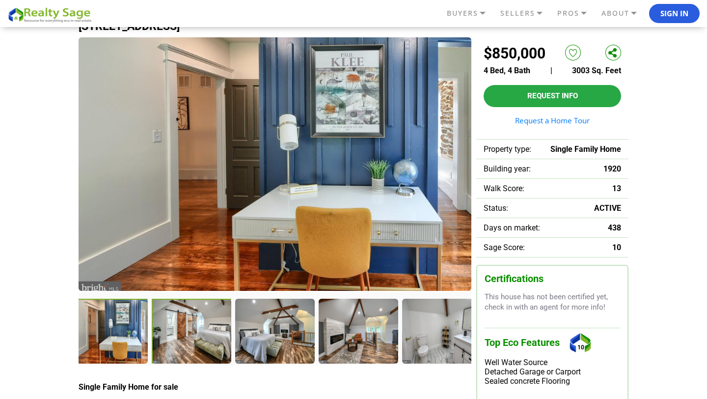
click at [189, 327] on div at bounding box center [192, 331] width 81 height 67
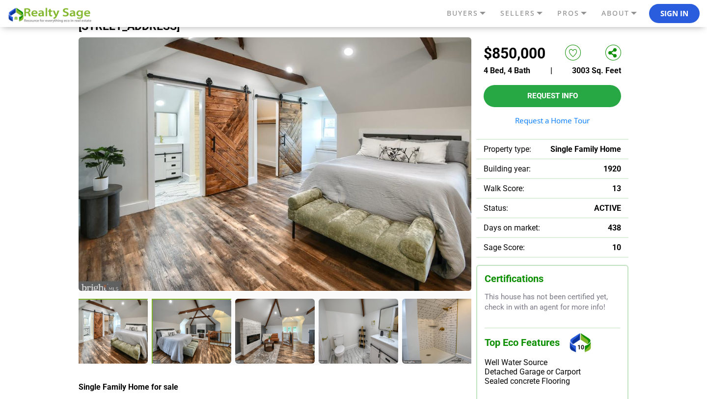
click at [200, 331] on div at bounding box center [192, 331] width 81 height 67
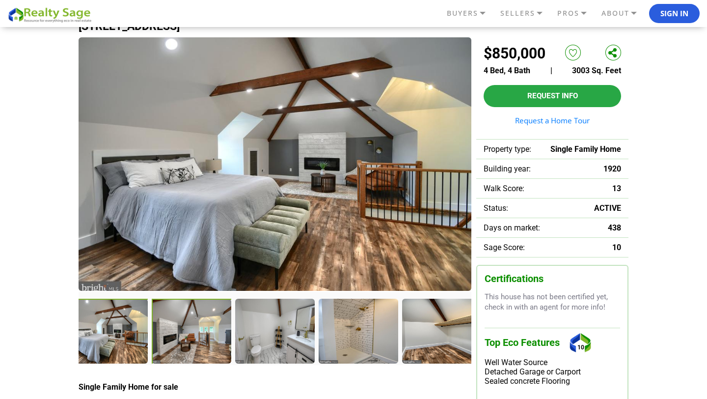
click at [216, 337] on div at bounding box center [192, 331] width 81 height 67
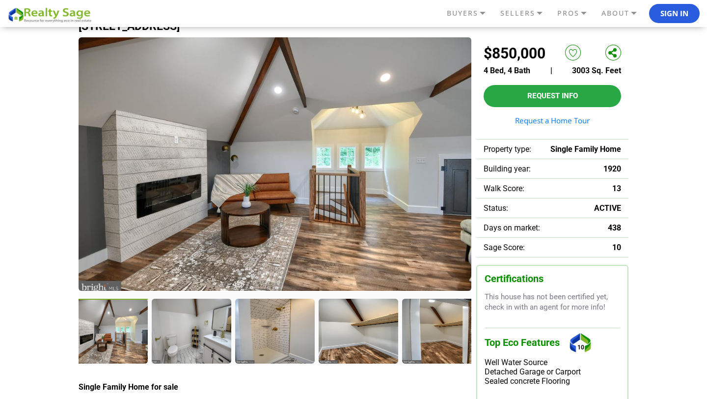
click at [216, 337] on div at bounding box center [191, 330] width 79 height 64
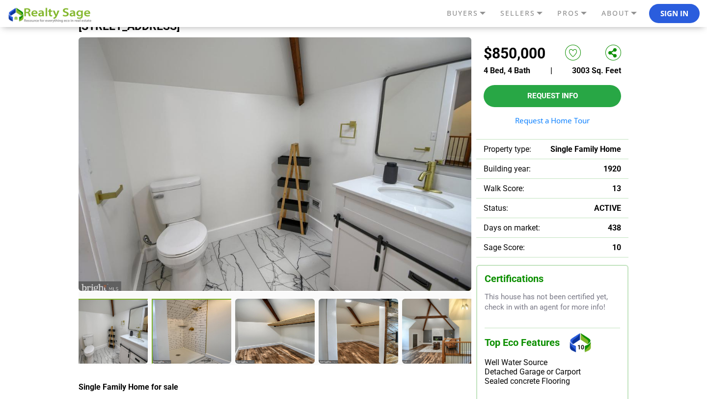
click at [201, 337] on div at bounding box center [192, 331] width 81 height 67
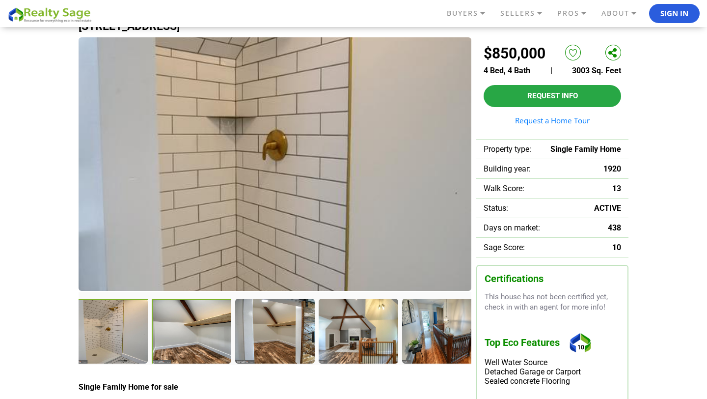
click at [208, 342] on div at bounding box center [192, 331] width 81 height 67
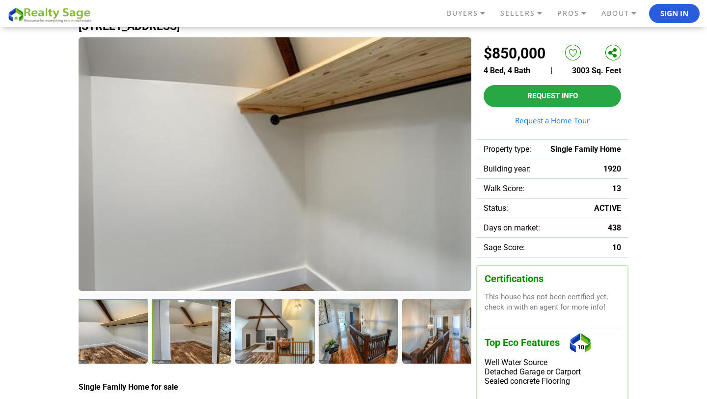
click at [215, 341] on div at bounding box center [192, 331] width 81 height 67
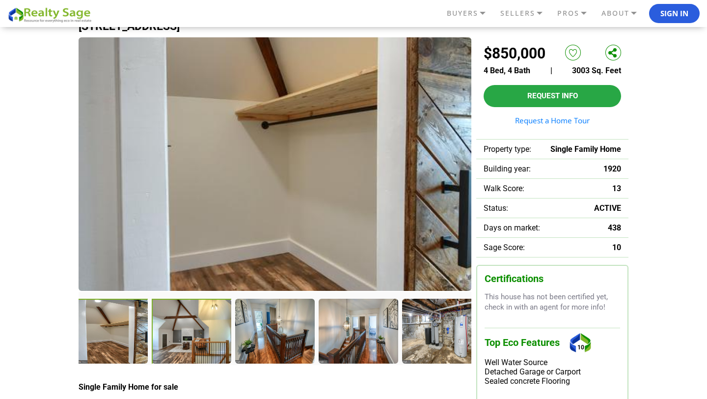
click at [215, 342] on div at bounding box center [192, 331] width 81 height 67
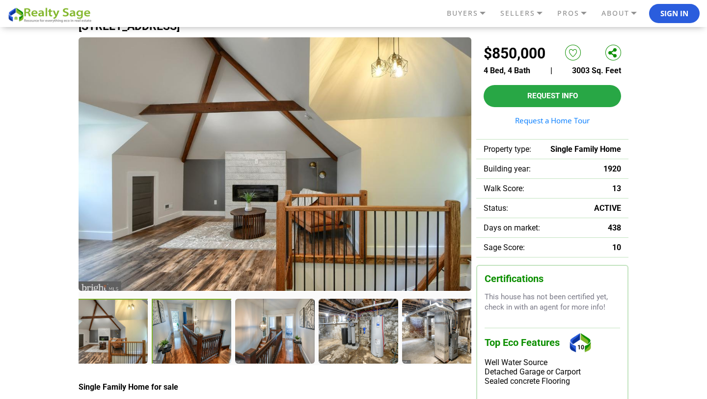
click at [200, 332] on div at bounding box center [192, 331] width 81 height 67
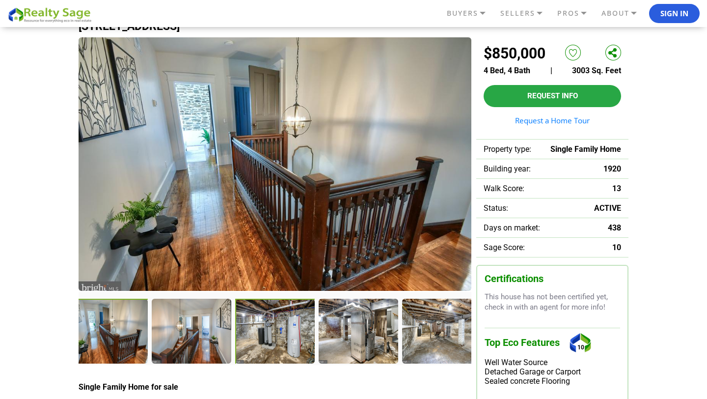
click at [270, 339] on div at bounding box center [275, 331] width 81 height 67
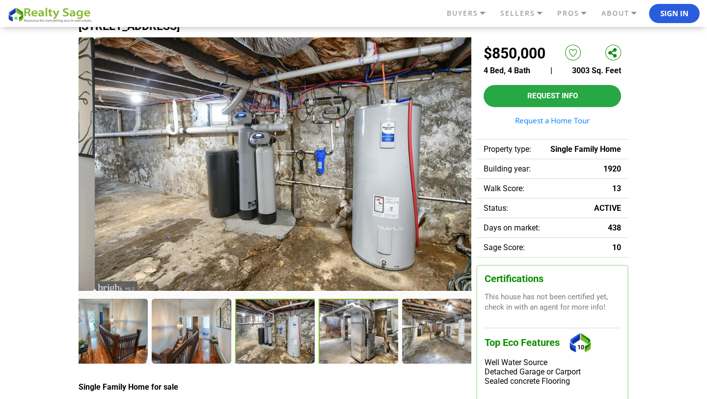
click at [332, 332] on div at bounding box center [359, 331] width 81 height 67
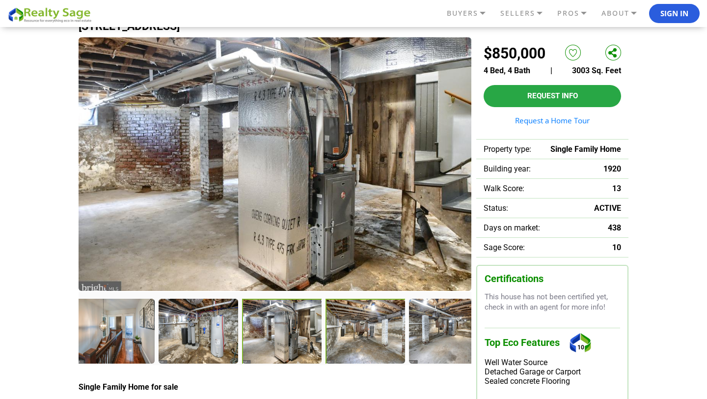
click at [63, 324] on div at bounding box center [24, 330] width 79 height 64
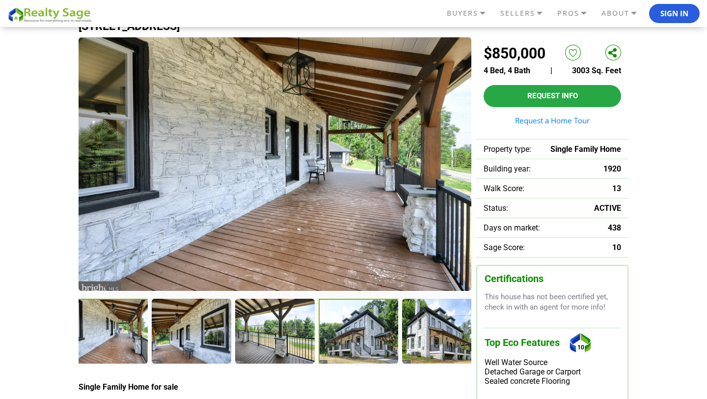
click at [338, 339] on div at bounding box center [359, 331] width 81 height 67
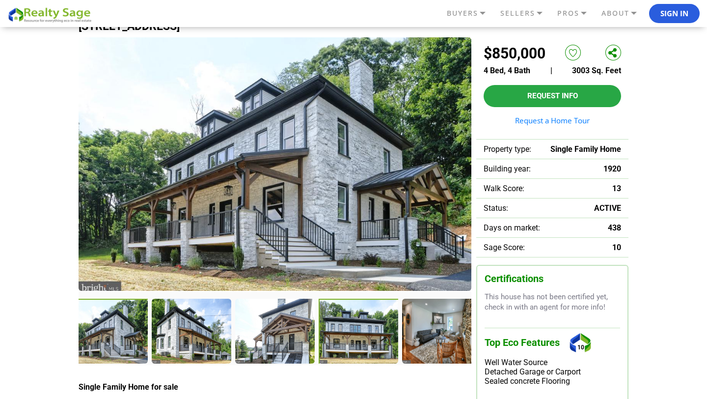
click at [365, 333] on div at bounding box center [359, 331] width 81 height 67
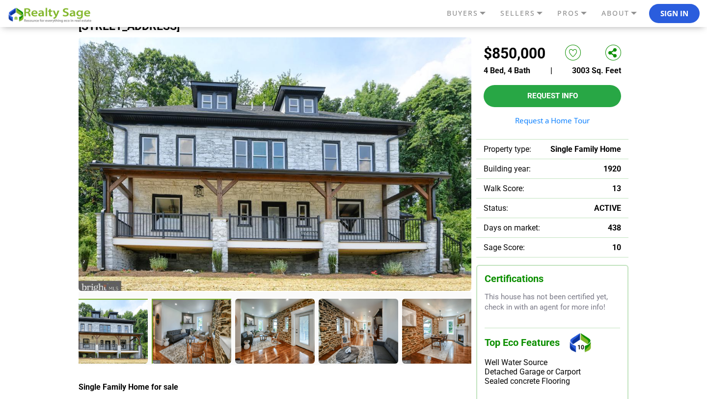
click at [196, 337] on div at bounding box center [192, 331] width 81 height 67
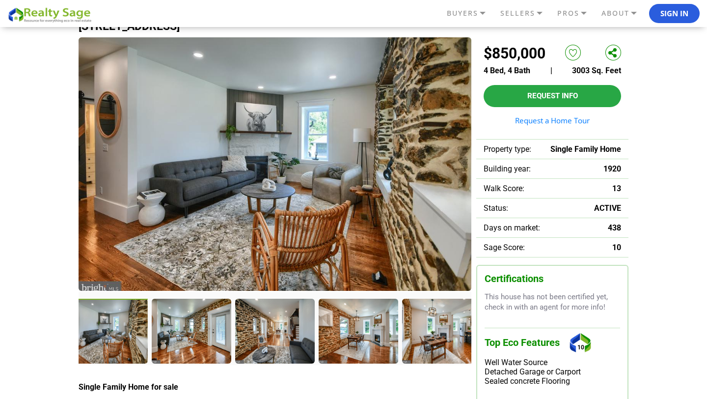
click at [196, 337] on div at bounding box center [191, 330] width 79 height 64
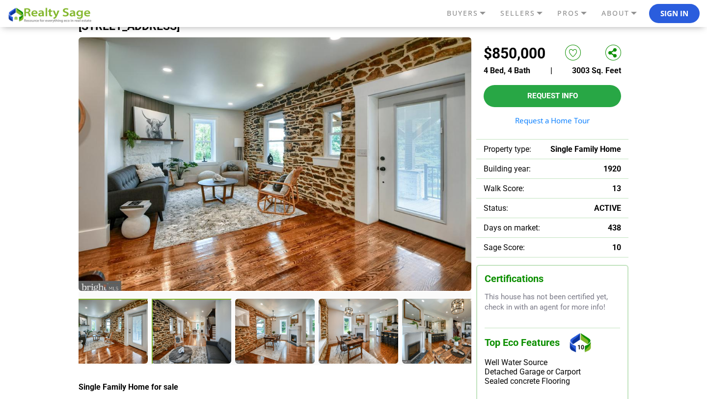
click at [198, 336] on div at bounding box center [192, 331] width 81 height 67
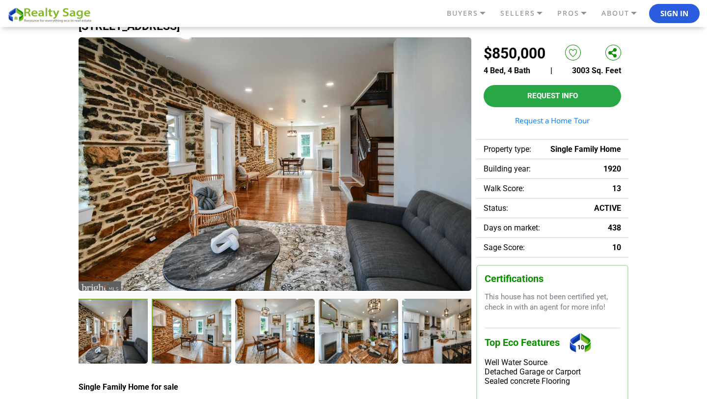
click at [215, 337] on div at bounding box center [192, 331] width 81 height 67
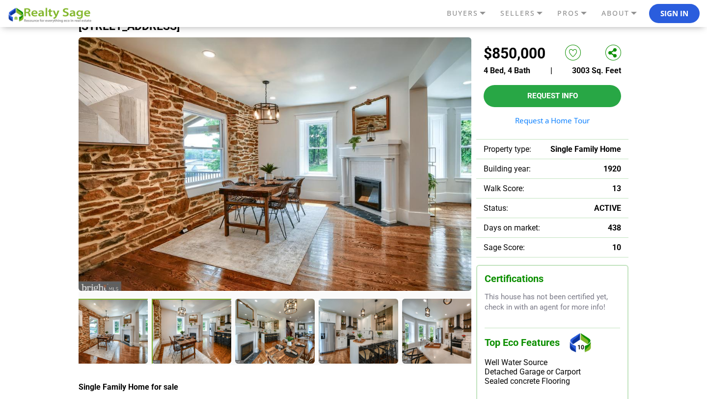
click at [218, 335] on div at bounding box center [192, 331] width 81 height 67
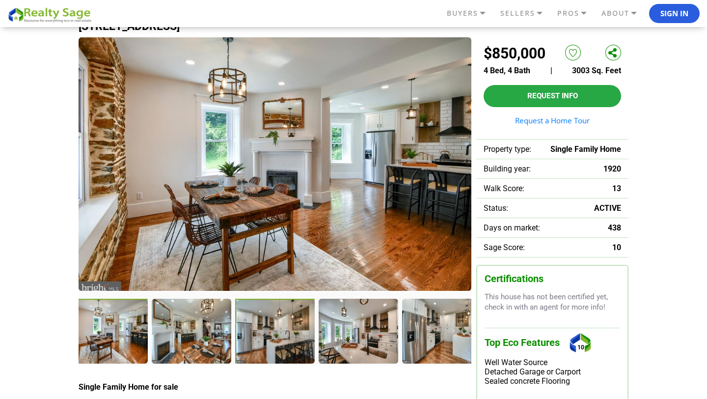
click at [261, 332] on div at bounding box center [275, 331] width 81 height 67
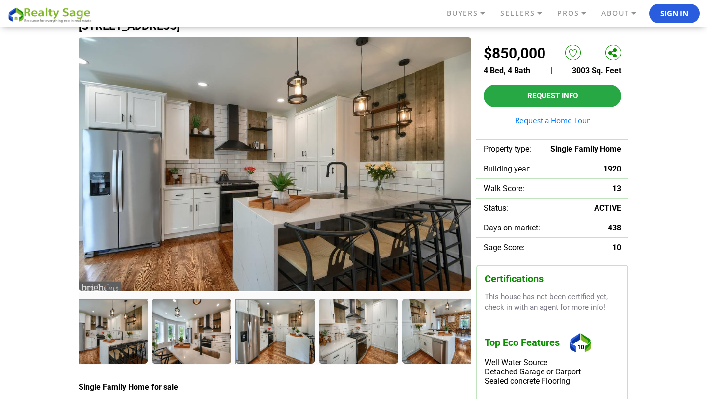
click at [273, 344] on div at bounding box center [275, 331] width 81 height 67
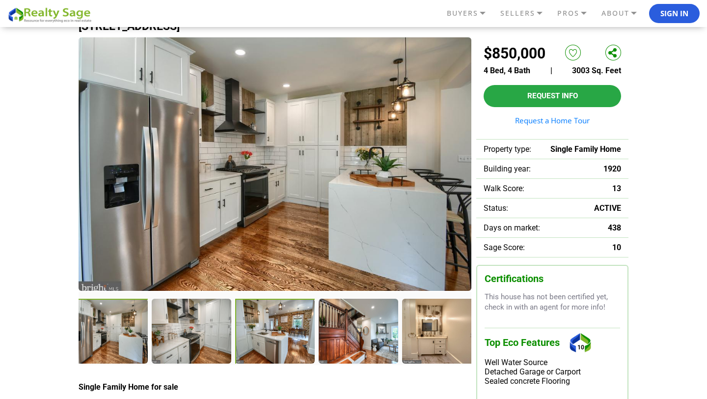
click at [273, 344] on div at bounding box center [275, 331] width 81 height 66
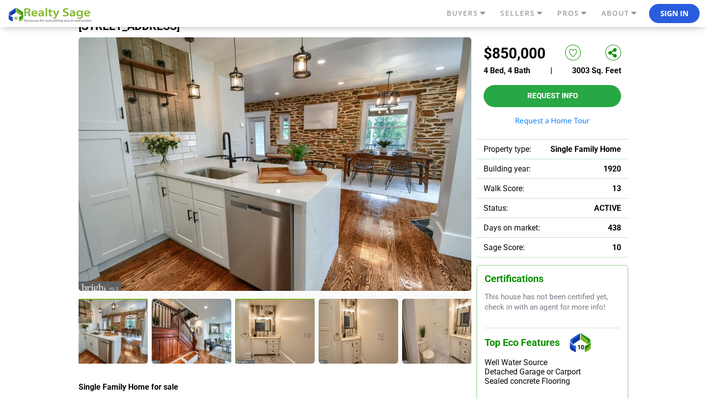
click at [268, 346] on div at bounding box center [275, 331] width 81 height 67
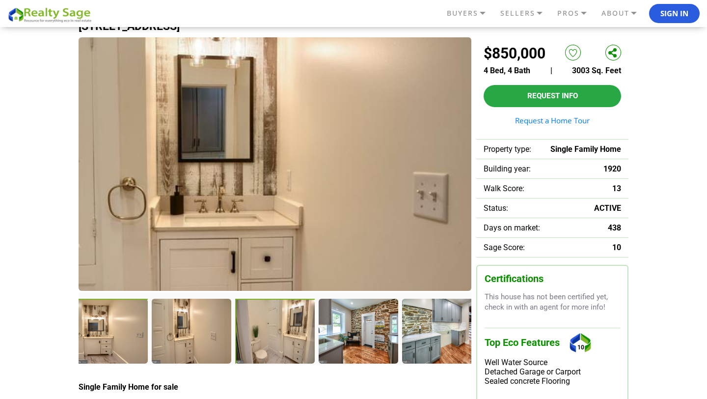
click at [273, 341] on div at bounding box center [275, 331] width 81 height 67
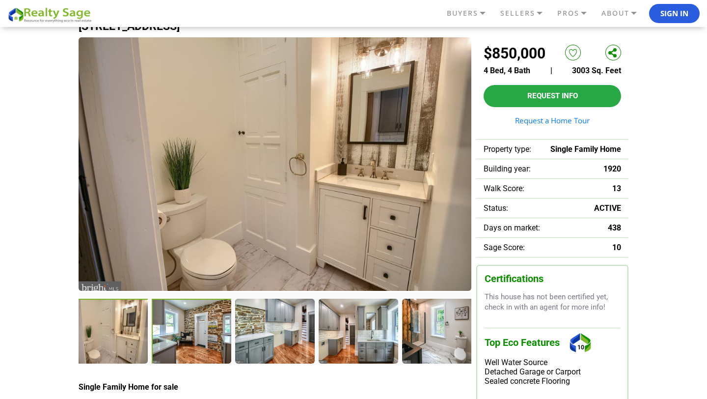
click at [190, 335] on div at bounding box center [192, 331] width 81 height 67
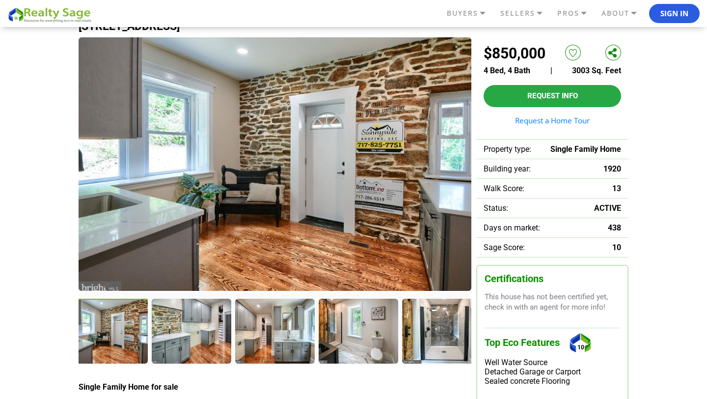
click at [190, 335] on div at bounding box center [191, 330] width 79 height 64
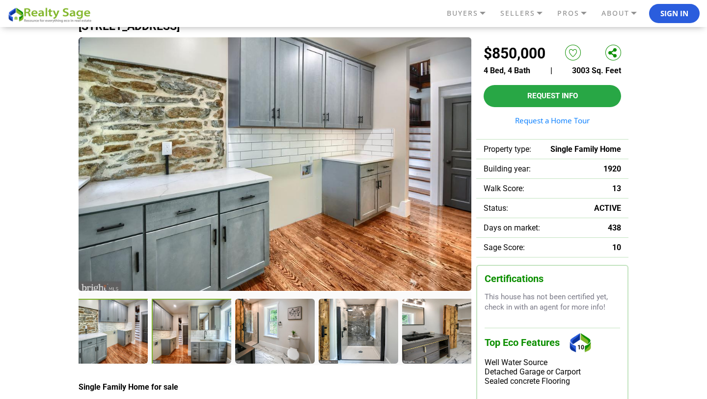
click at [202, 333] on div at bounding box center [192, 331] width 81 height 67
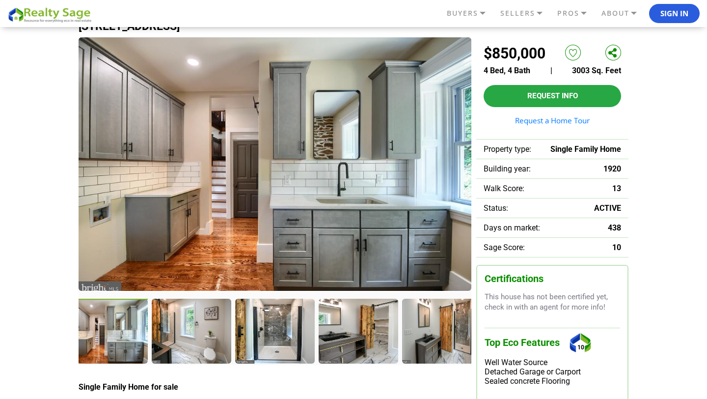
click at [202, 333] on div at bounding box center [191, 330] width 79 height 64
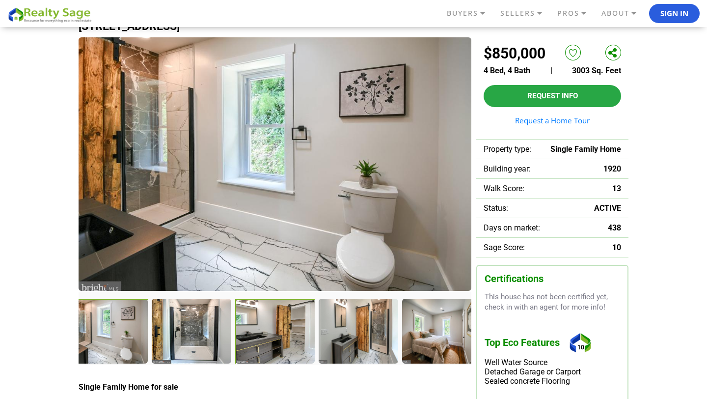
click at [274, 337] on div at bounding box center [275, 331] width 81 height 67
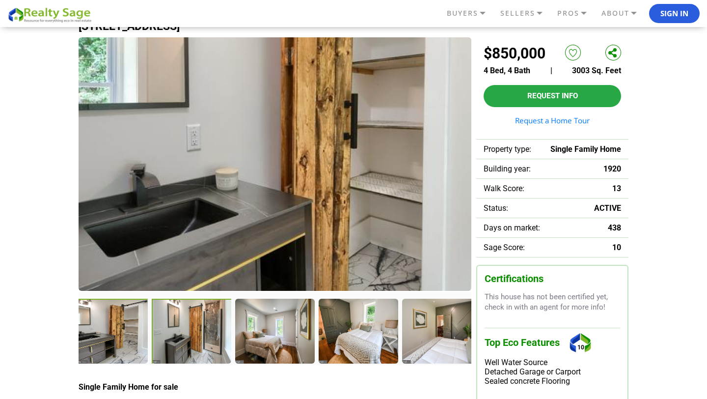
click at [183, 325] on div at bounding box center [192, 331] width 81 height 67
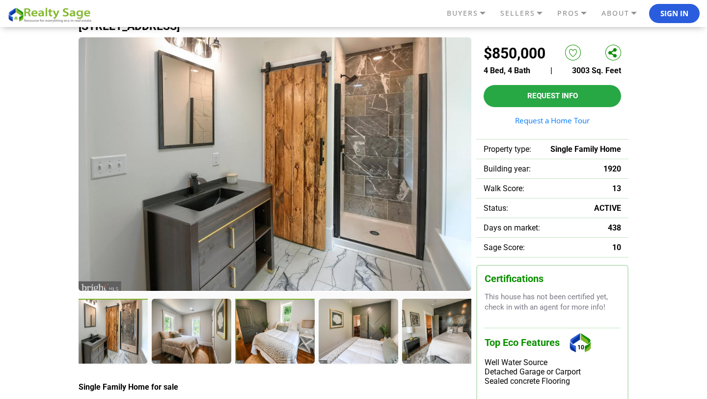
click at [257, 337] on div at bounding box center [275, 331] width 81 height 67
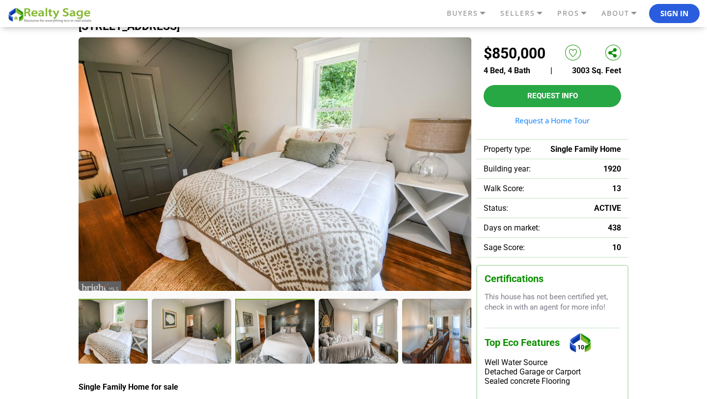
click at [294, 329] on div at bounding box center [275, 331] width 81 height 67
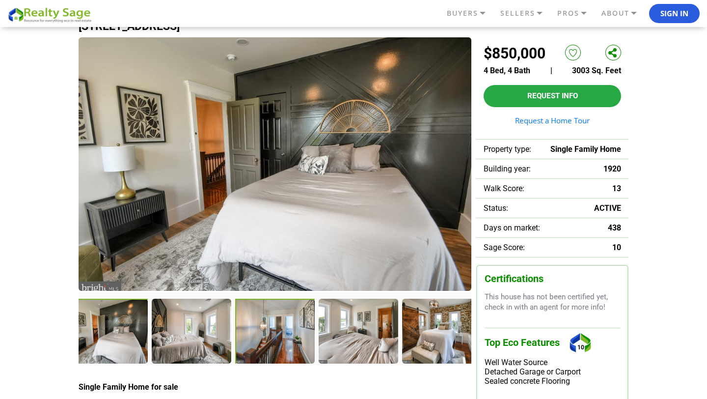
click at [268, 334] on div at bounding box center [275, 331] width 81 height 67
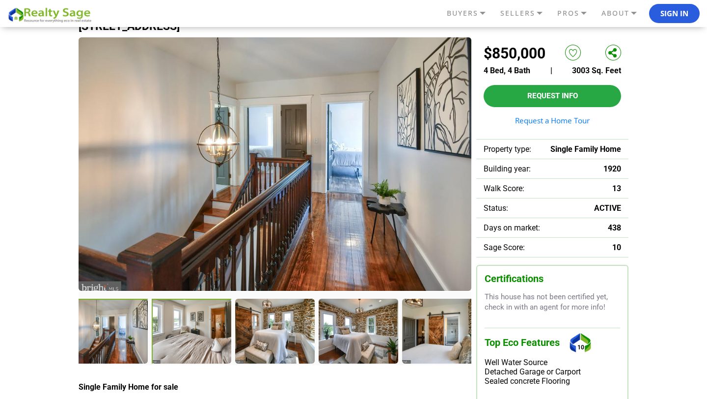
click at [184, 345] on div at bounding box center [192, 331] width 81 height 67
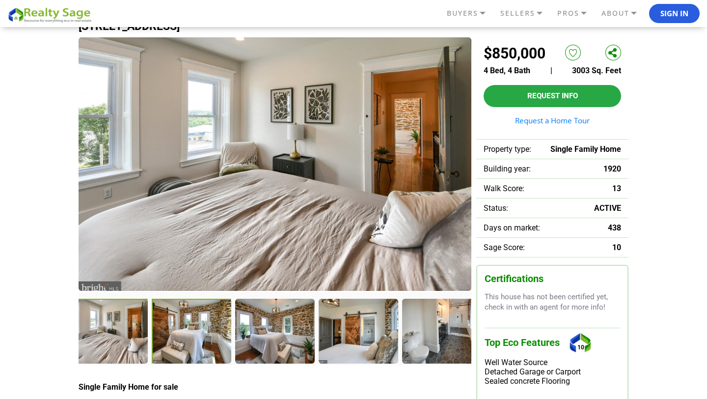
click at [259, 345] on div at bounding box center [274, 330] width 79 height 64
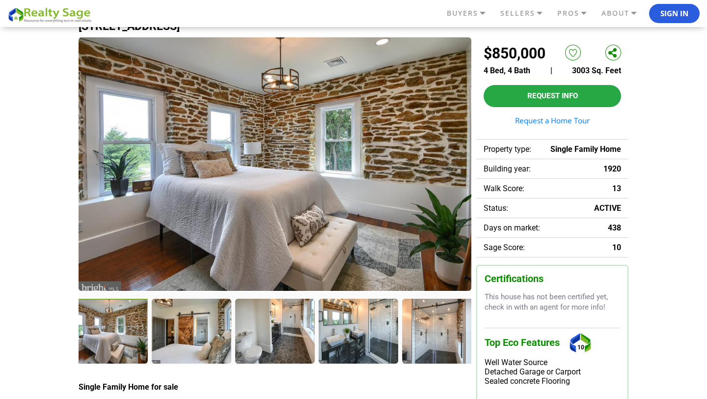
click at [259, 345] on div at bounding box center [274, 330] width 79 height 64
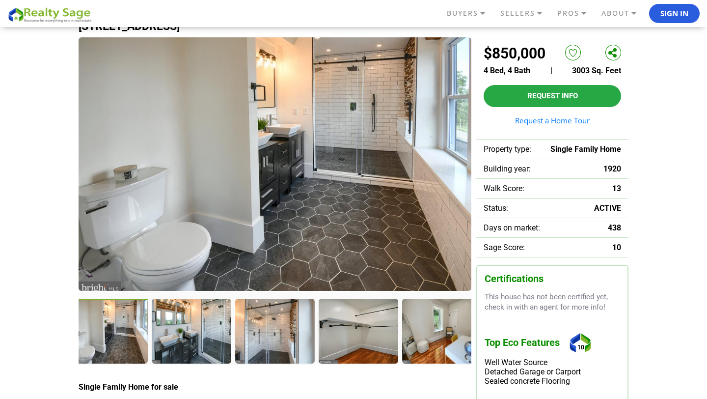
click at [259, 345] on div at bounding box center [274, 330] width 79 height 64
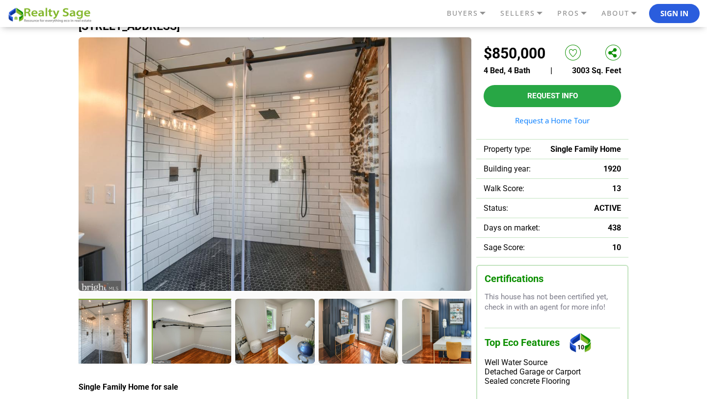
click at [191, 333] on div at bounding box center [192, 331] width 81 height 67
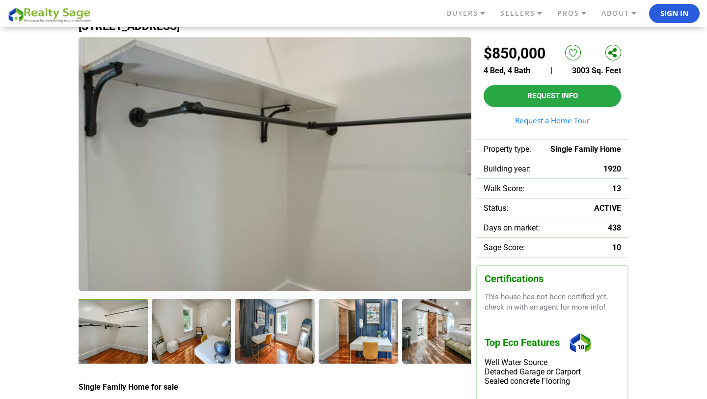
click at [191, 333] on div at bounding box center [191, 330] width 79 height 64
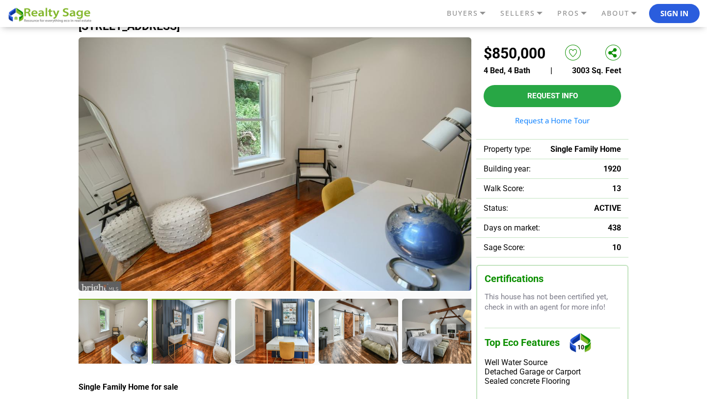
click at [193, 339] on div at bounding box center [192, 331] width 81 height 67
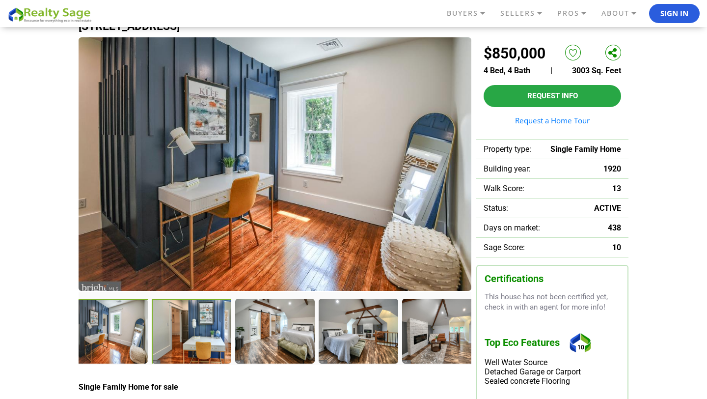
click at [200, 331] on div at bounding box center [192, 331] width 81 height 67
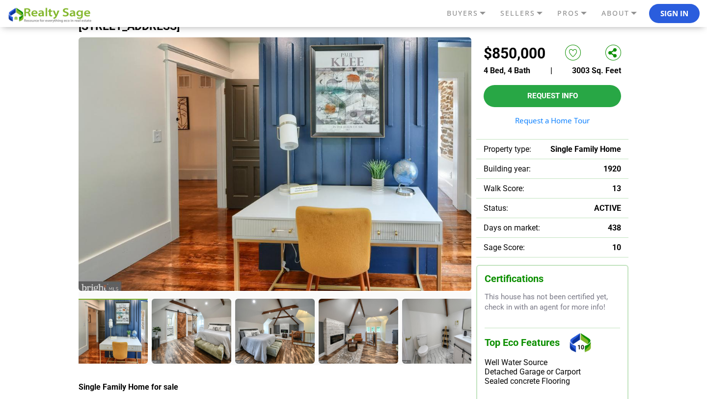
click at [200, 331] on div at bounding box center [191, 330] width 79 height 64
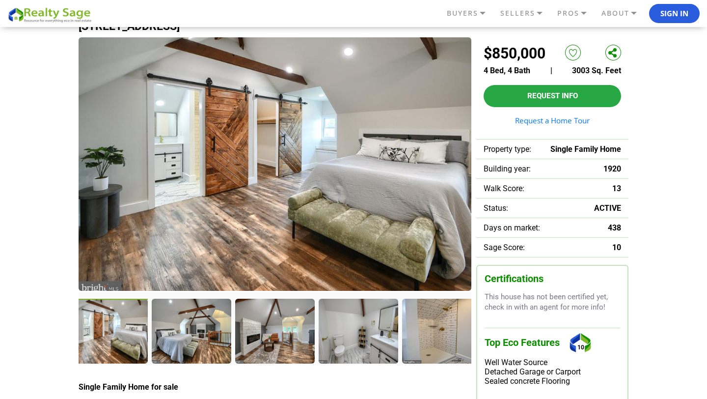
click at [200, 331] on div at bounding box center [191, 330] width 79 height 64
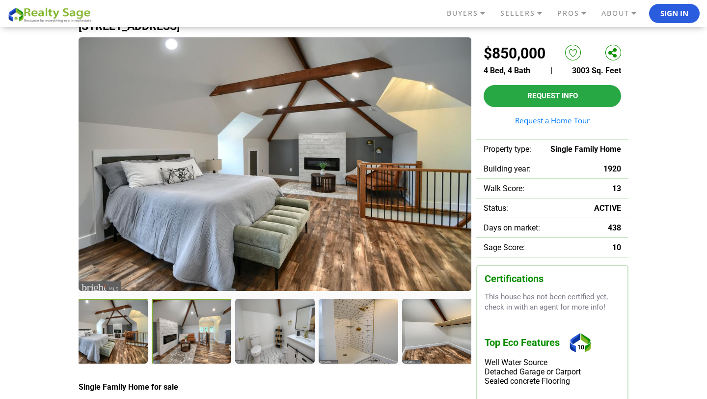
click at [200, 331] on div at bounding box center [192, 331] width 81 height 66
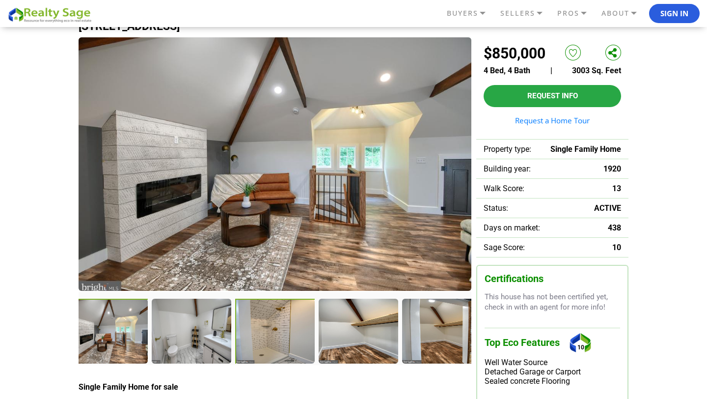
click at [281, 331] on div at bounding box center [275, 331] width 81 height 67
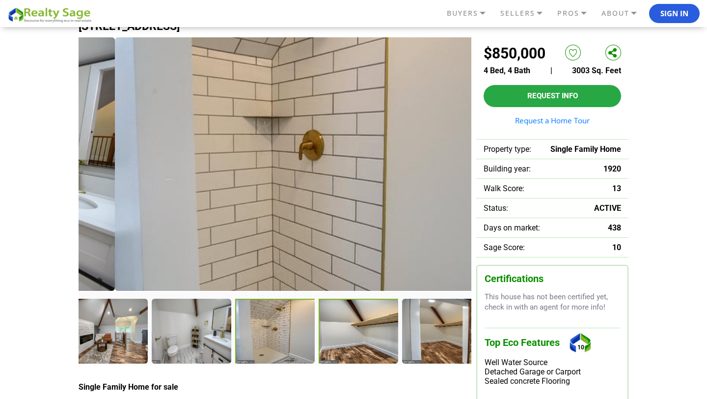
click at [373, 330] on div at bounding box center [359, 331] width 81 height 67
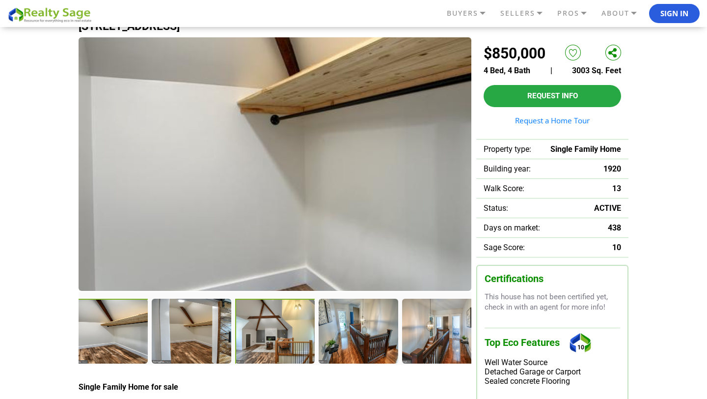
click at [293, 341] on div at bounding box center [275, 331] width 81 height 67
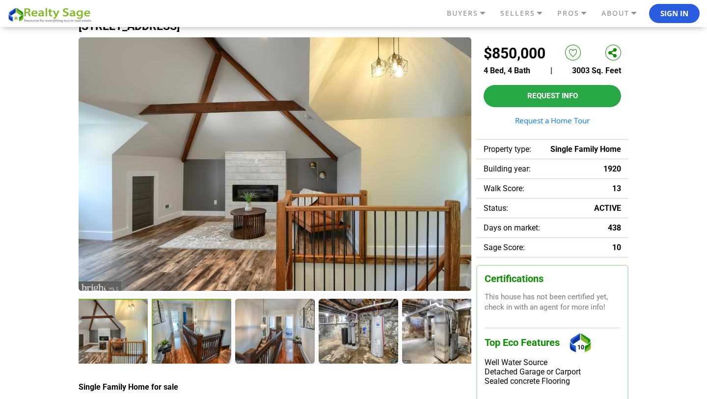
click at [369, 342] on div at bounding box center [358, 330] width 79 height 64
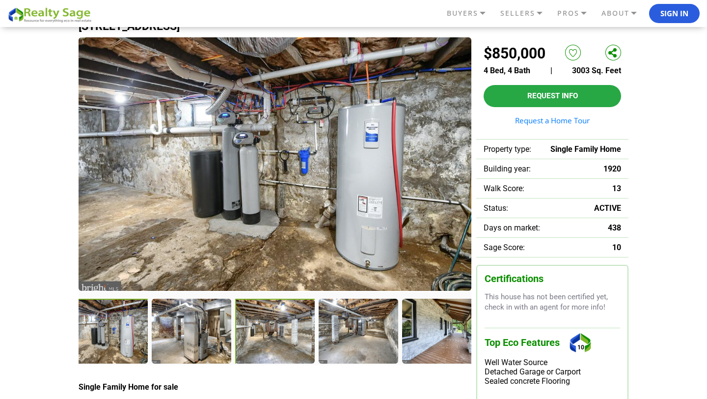
click at [256, 341] on div at bounding box center [275, 331] width 81 height 67
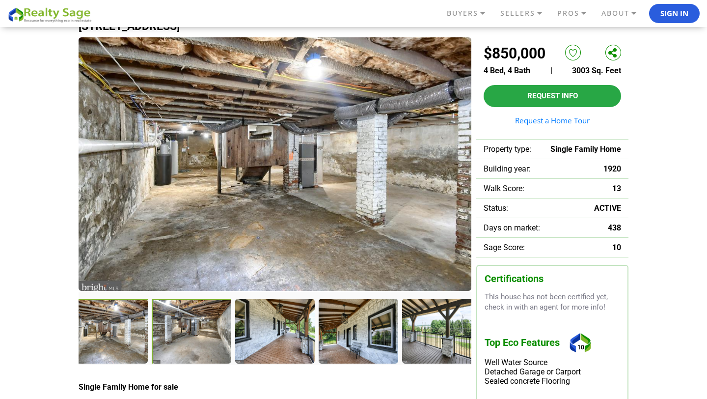
click at [186, 338] on div at bounding box center [192, 331] width 81 height 67
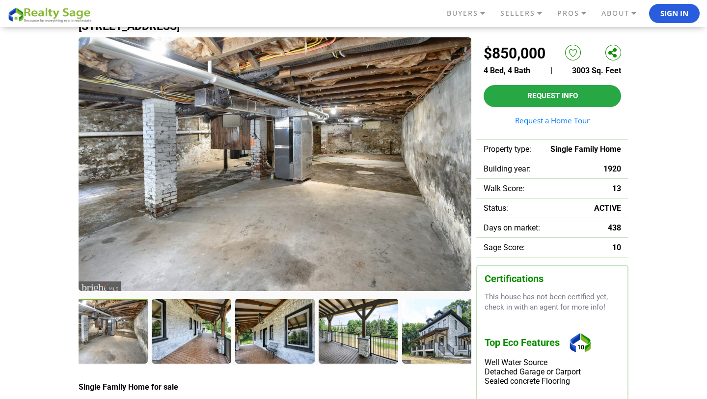
click at [186, 338] on div at bounding box center [191, 330] width 79 height 64
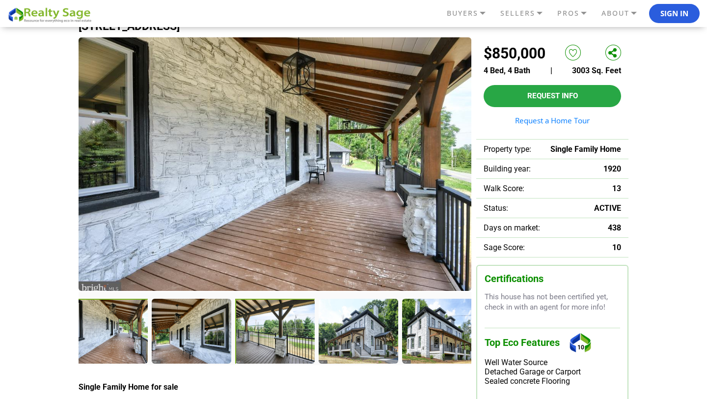
click at [260, 335] on div at bounding box center [275, 331] width 81 height 67
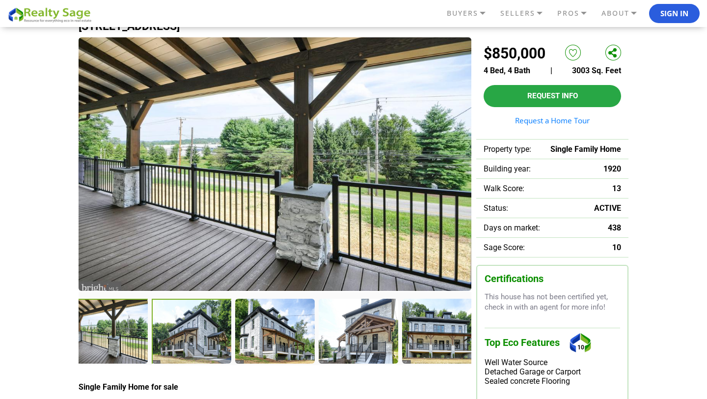
click at [224, 339] on div at bounding box center [192, 331] width 81 height 67
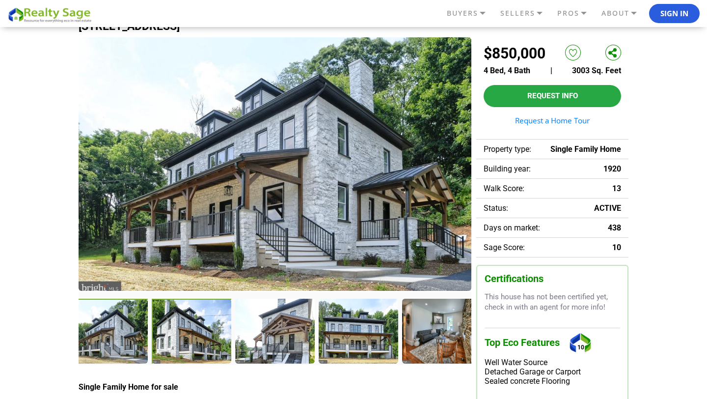
click at [202, 337] on div at bounding box center [192, 331] width 81 height 67
